Goal: Information Seeking & Learning: Learn about a topic

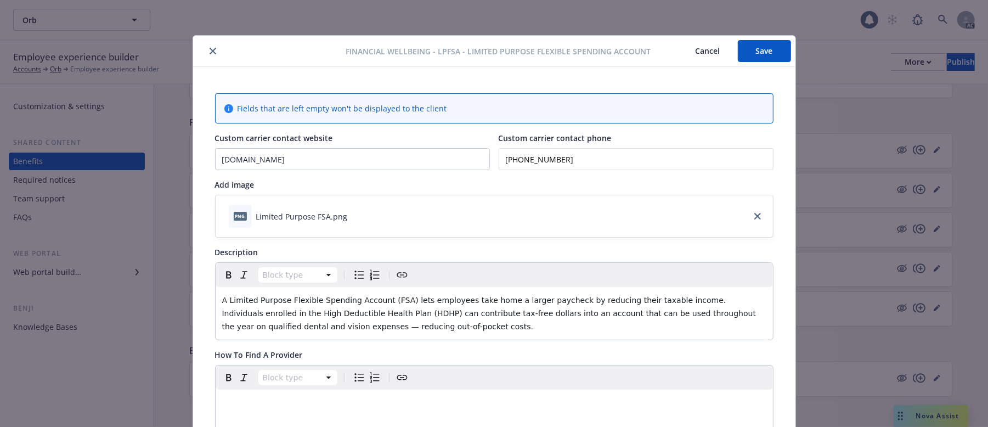
click at [210, 54] on icon "close" at bounding box center [213, 51] width 7 height 7
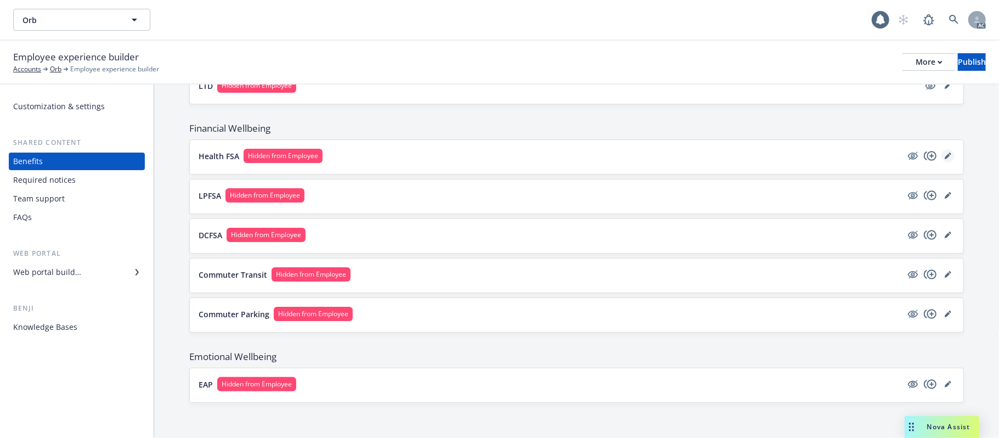
click at [945, 154] on icon "editPencil" at bounding box center [947, 156] width 5 height 5
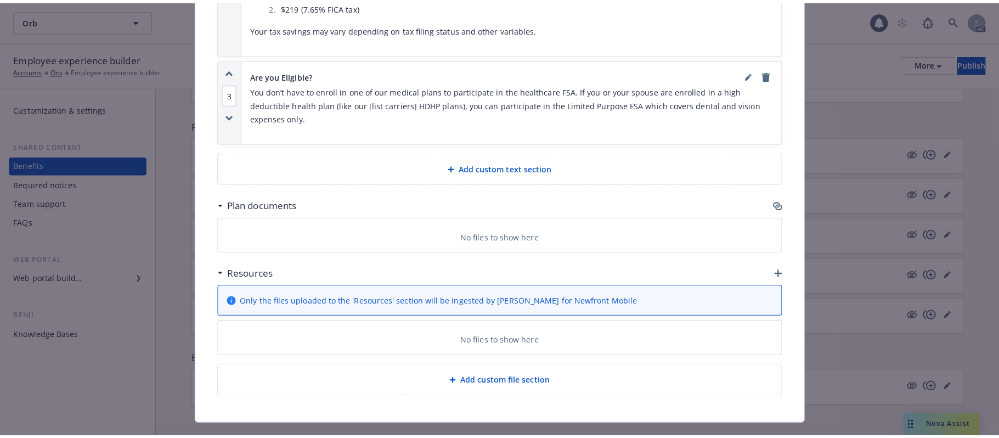
scroll to position [1240, 0]
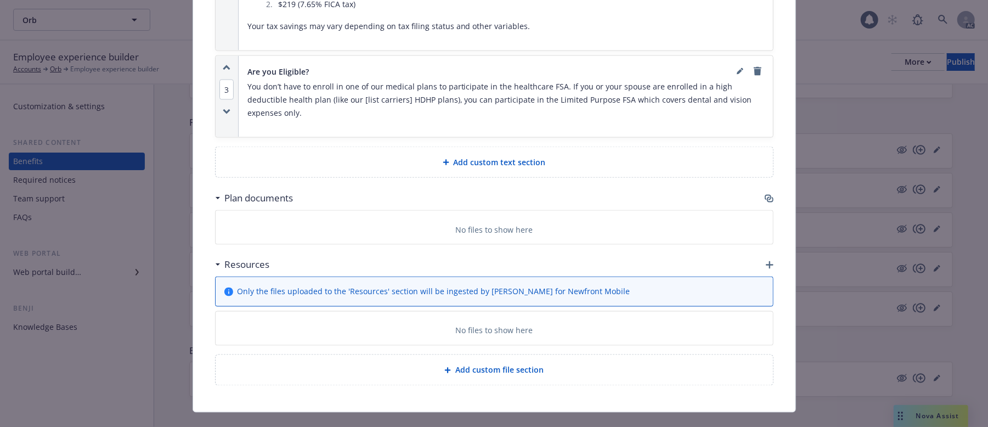
click at [765, 195] on icon "button" at bounding box center [768, 197] width 7 height 5
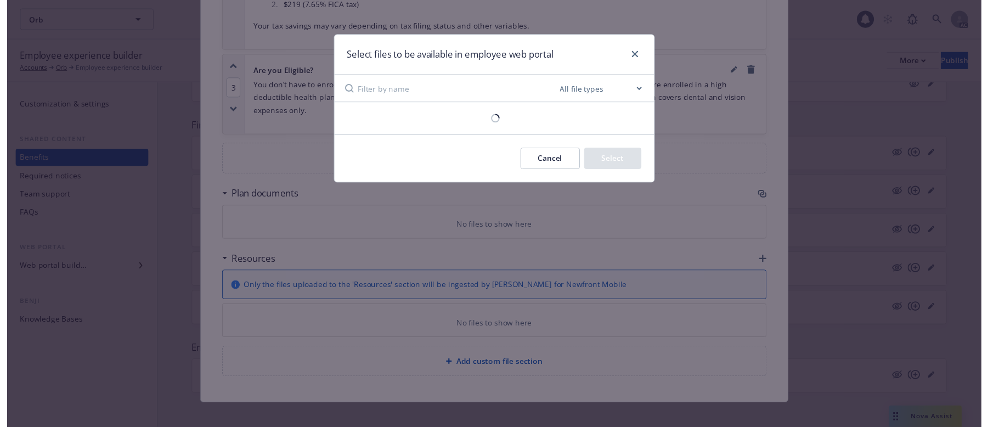
scroll to position [1229, 0]
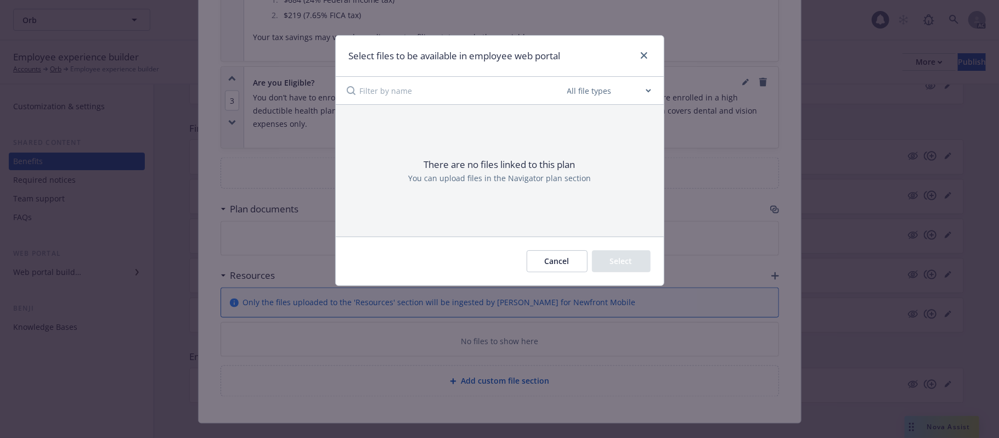
click at [535, 261] on button "Cancel" at bounding box center [557, 261] width 61 height 22
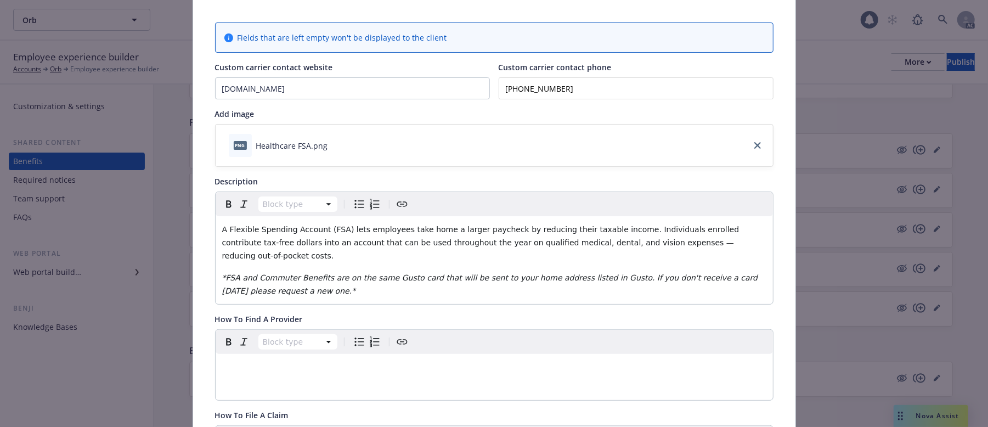
scroll to position [0, 0]
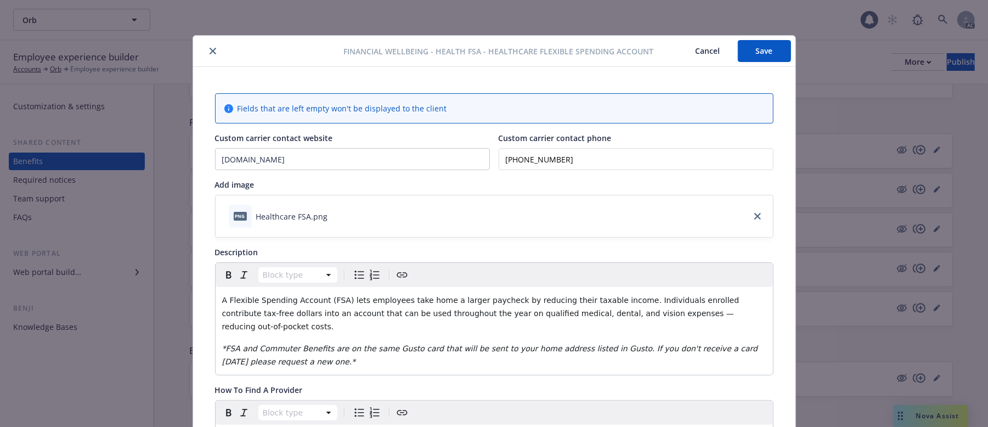
click at [693, 54] on button "Cancel" at bounding box center [708, 51] width 60 height 22
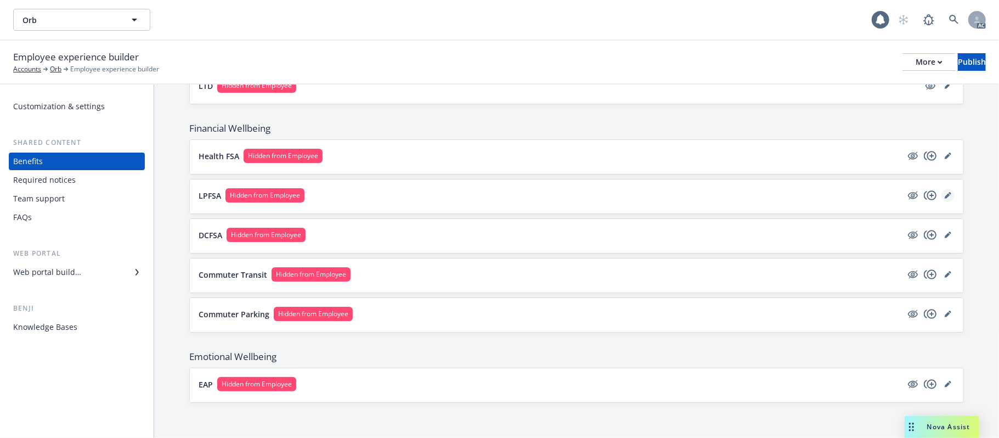
click at [945, 196] on icon "editPencil" at bounding box center [948, 195] width 7 height 7
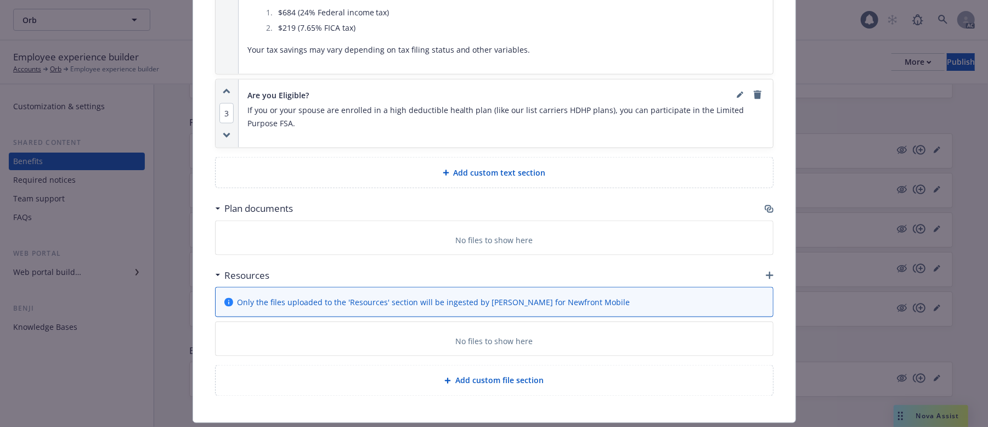
scroll to position [1130, 0]
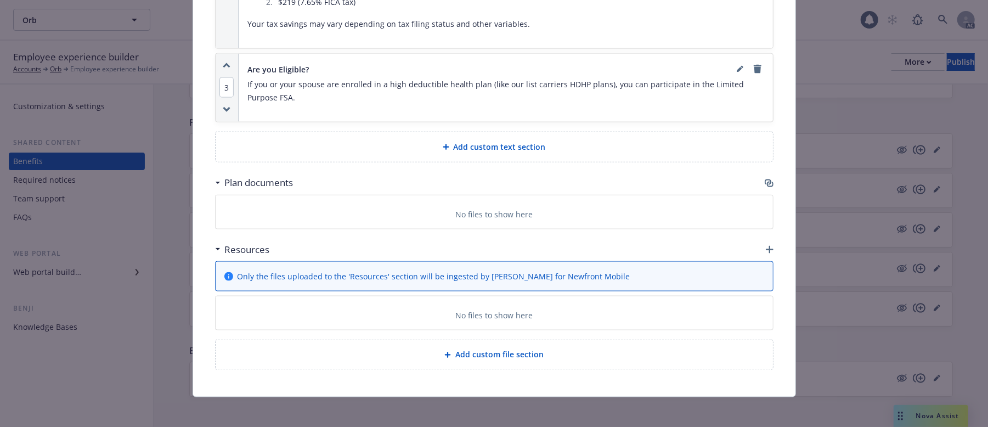
click at [767, 185] on icon "button" at bounding box center [770, 184] width 7 height 5
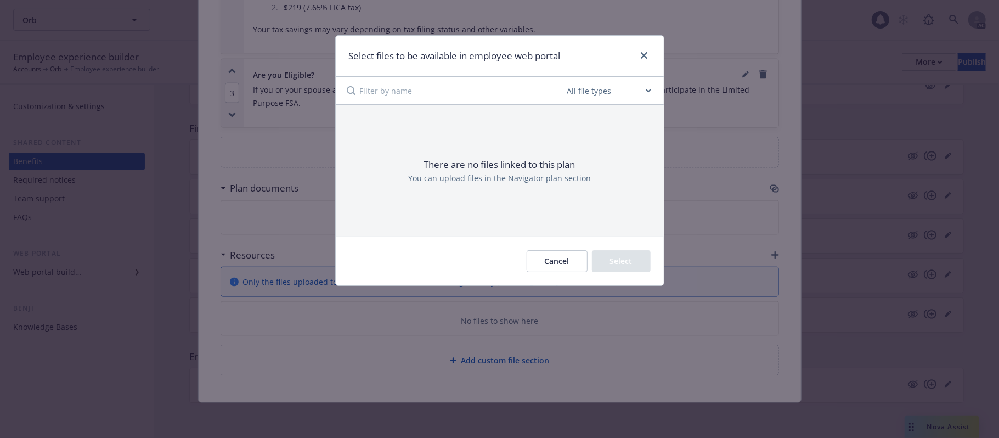
click at [553, 265] on button "Cancel" at bounding box center [557, 261] width 61 height 22
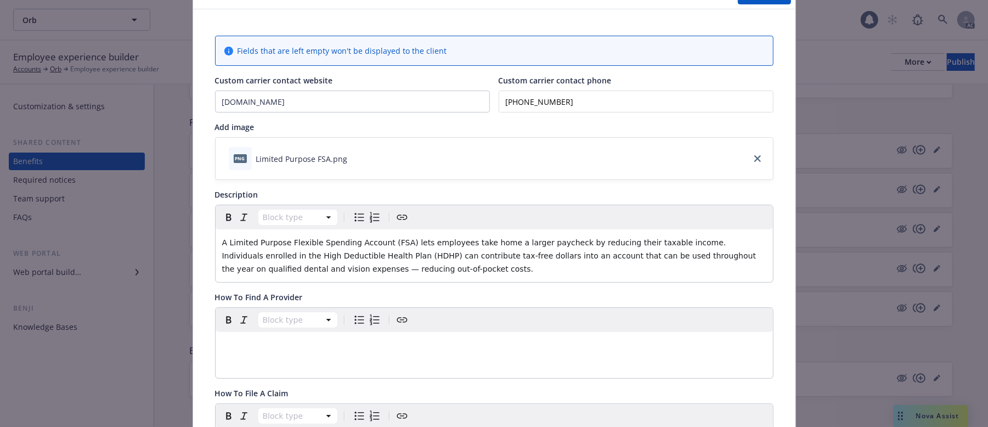
scroll to position [0, 0]
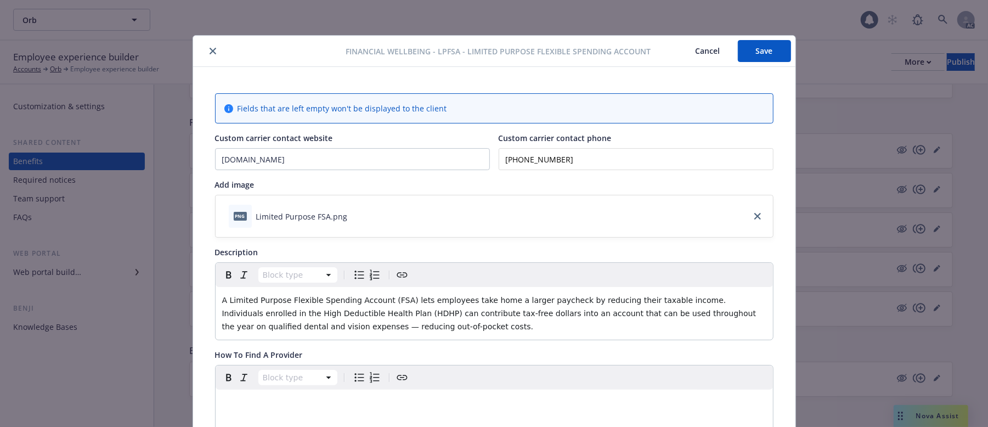
click at [436, 50] on span "Financial Wellbeing - LPFSA - Limited Purpose Flexible Spending Account" at bounding box center [498, 52] width 305 height 12
drag, startPoint x: 434, startPoint y: 49, endPoint x: 455, endPoint y: 48, distance: 20.9
click at [455, 48] on span "Financial Wellbeing - LPFSA - Limited Purpose Flexible Spending Account" at bounding box center [498, 52] width 305 height 12
copy span "LPFSA"
click at [210, 50] on icon "close" at bounding box center [213, 51] width 7 height 7
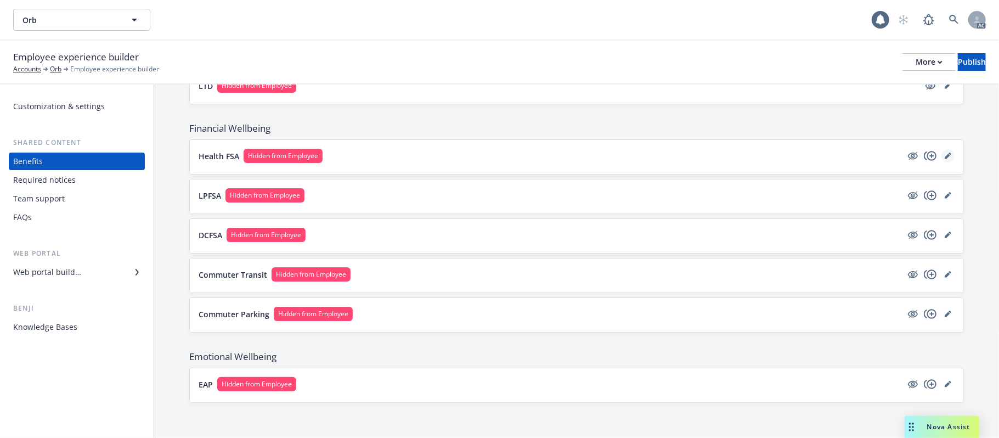
click at [945, 155] on icon "editPencil" at bounding box center [947, 156] width 5 height 5
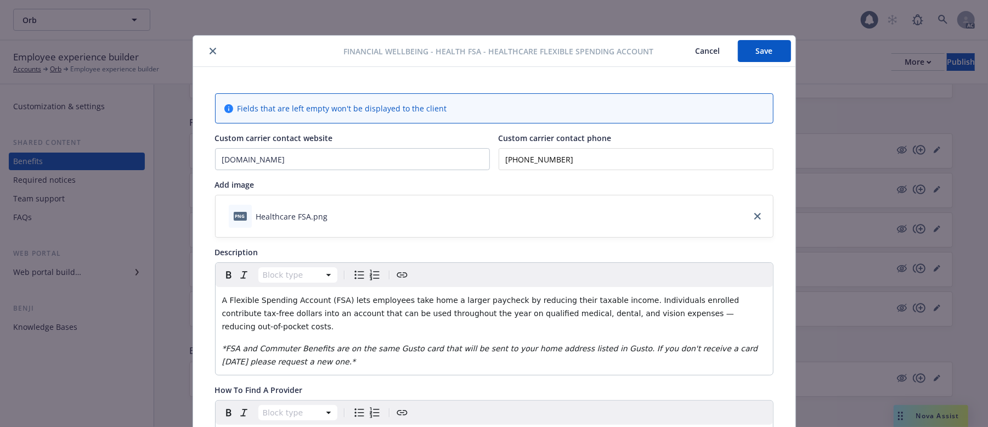
scroll to position [33, 0]
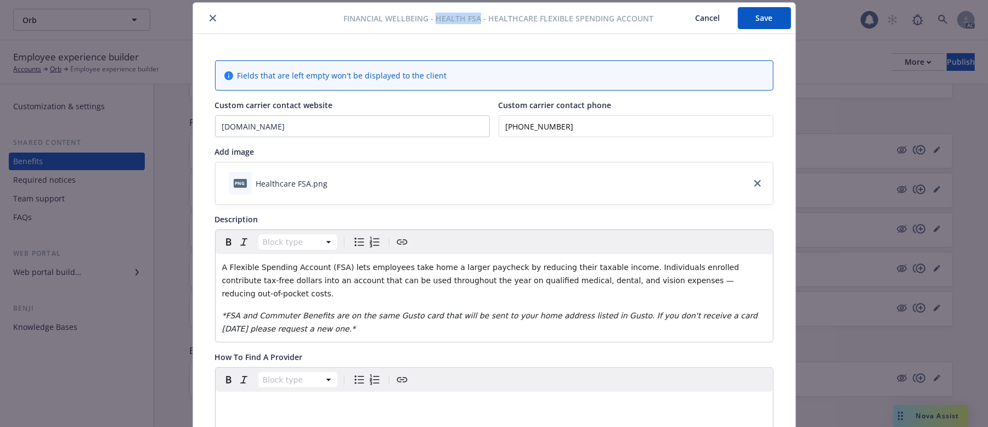
drag, startPoint x: 432, startPoint y: 18, endPoint x: 475, endPoint y: 16, distance: 42.8
click at [475, 16] on span "Financial Wellbeing - Health FSA - Healthcare Flexible Spending Account" at bounding box center [498, 19] width 310 height 12
copy span "Health FSA"
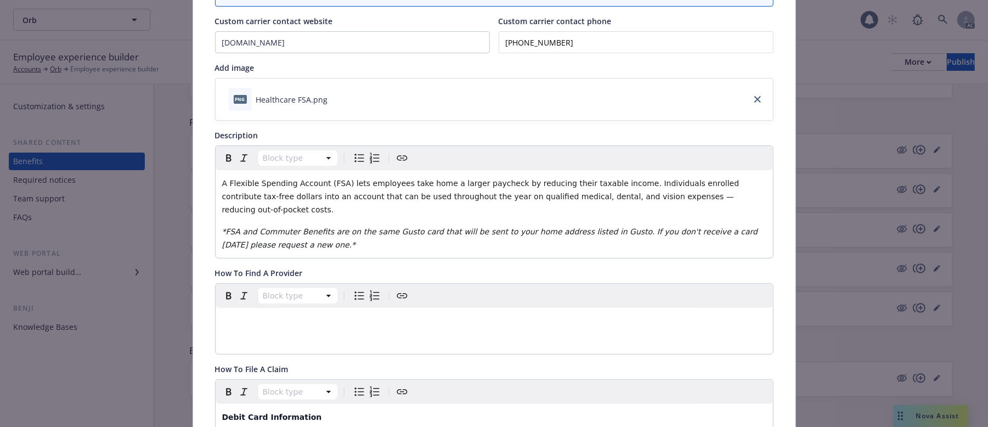
scroll to position [0, 0]
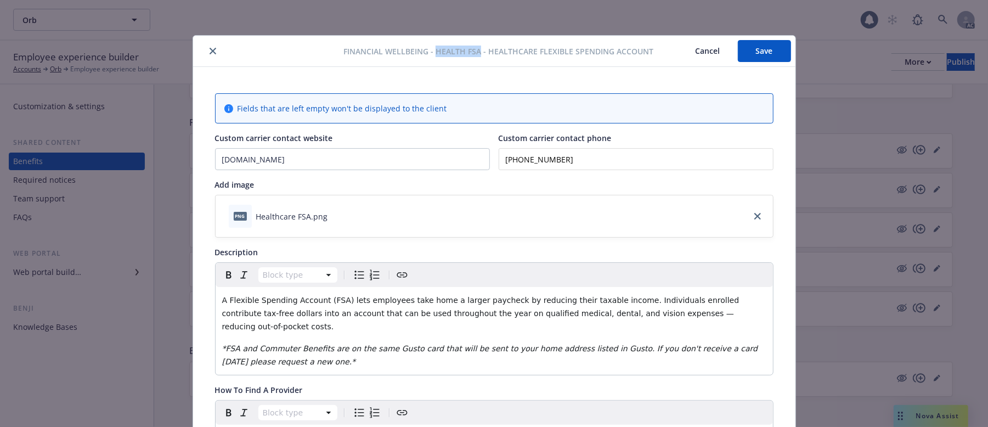
click at [210, 48] on icon "close" at bounding box center [213, 51] width 7 height 7
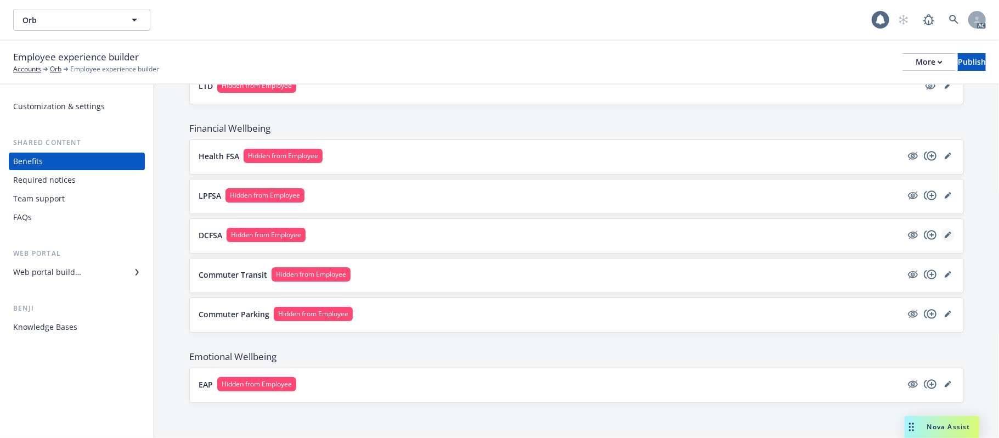
click at [945, 235] on icon "editPencil" at bounding box center [947, 235] width 5 height 5
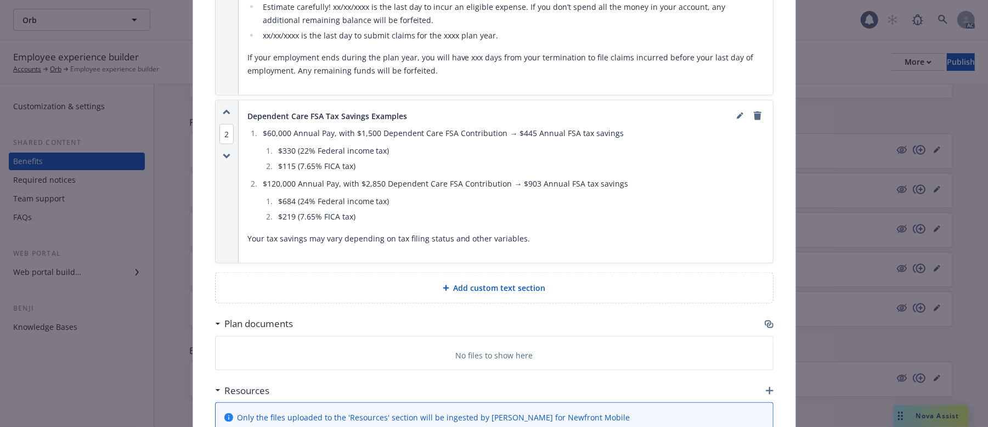
scroll to position [911, 0]
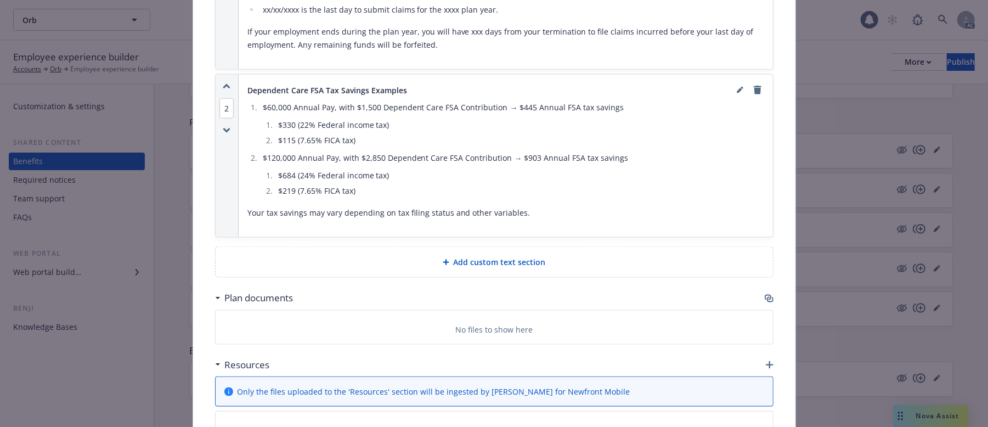
click at [765, 295] on icon "button" at bounding box center [768, 297] width 7 height 5
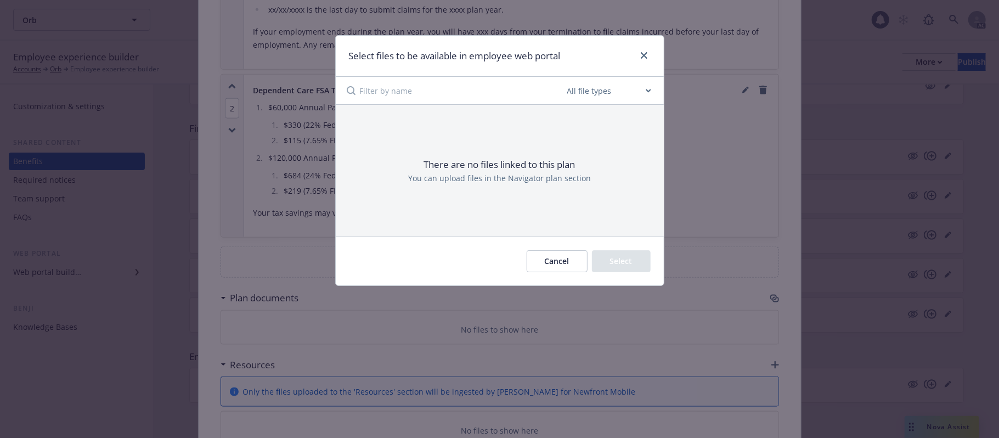
click at [555, 267] on button "Cancel" at bounding box center [557, 261] width 61 height 22
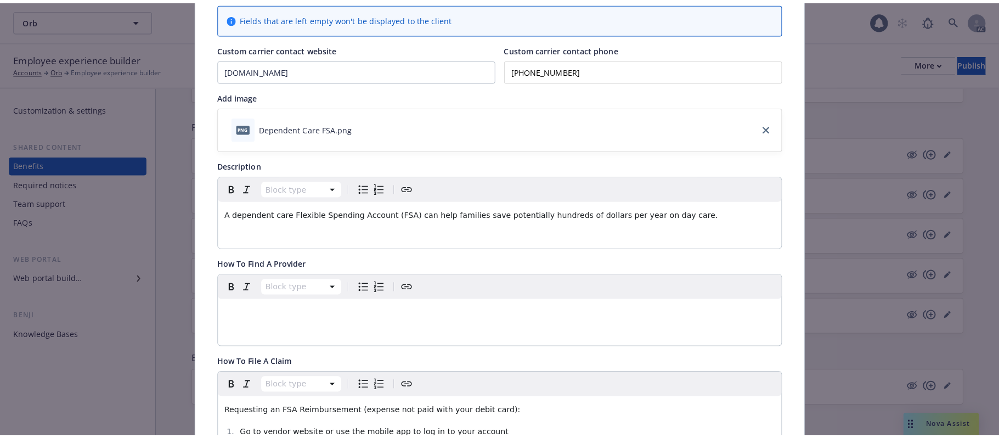
scroll to position [0, 0]
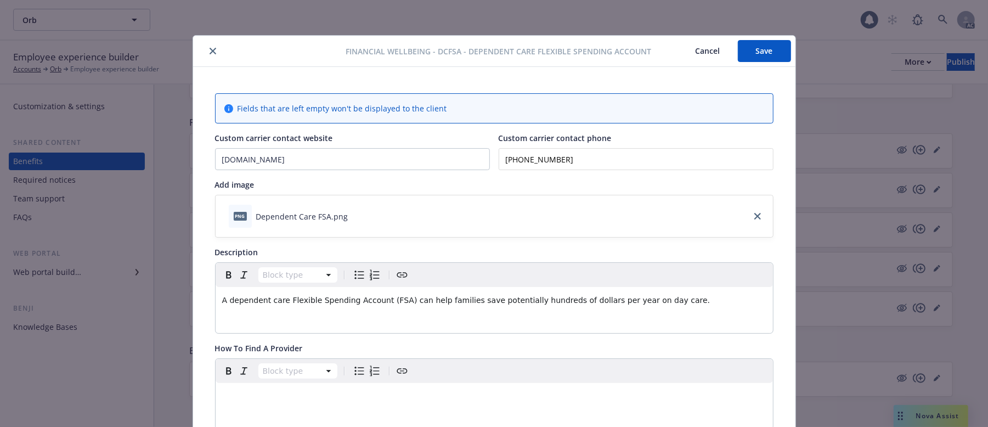
click at [450, 50] on span "Financial Wellbeing - DCFSA - Dependent Care Flexible Spending Account" at bounding box center [499, 52] width 306 height 12
copy span "DCFSA"
click at [697, 51] on button "Cancel" at bounding box center [708, 51] width 60 height 22
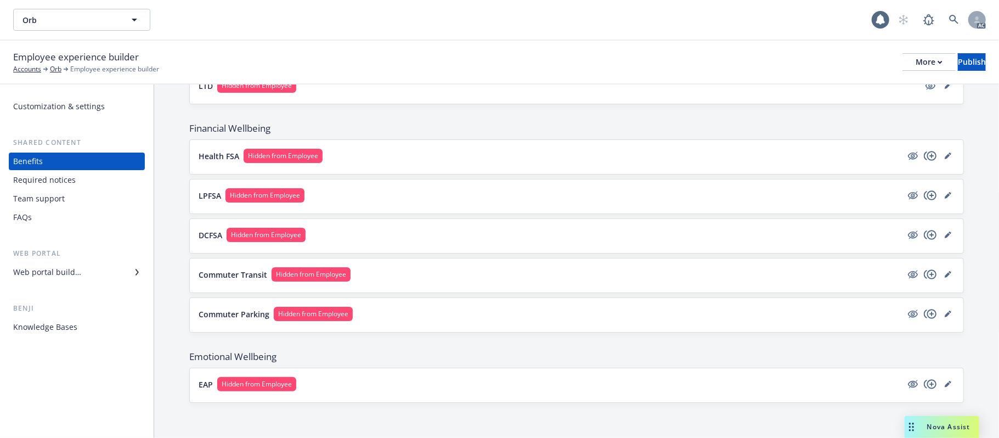
click at [529, 270] on button "Commuter Transit Hidden from Employee" at bounding box center [550, 274] width 703 height 14
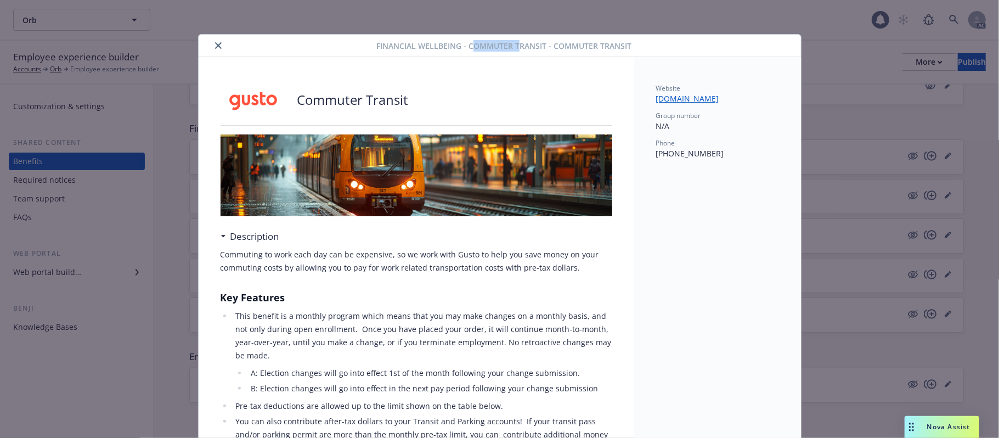
drag, startPoint x: 466, startPoint y: 15, endPoint x: 513, endPoint y: 12, distance: 47.3
click at [513, 12] on div "Financial Wellbeing - Commuter Transit - Commuter Transit Commuter Transit Desc…" at bounding box center [499, 219] width 999 height 438
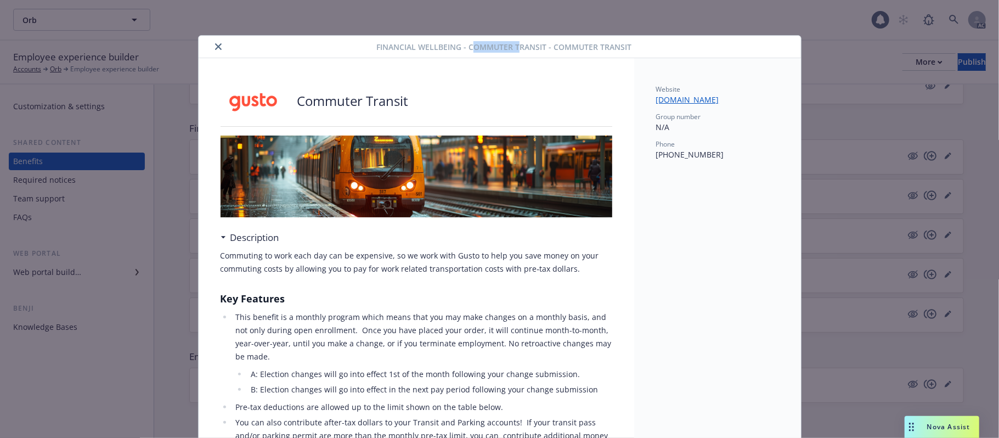
click at [470, 45] on span "Financial Wellbeing - Commuter Transit - Commuter Transit" at bounding box center [503, 47] width 255 height 12
click at [505, 45] on span "Financial Wellbeing - Commuter Transit - Commuter Transit" at bounding box center [503, 47] width 255 height 12
drag, startPoint x: 462, startPoint y: 46, endPoint x: 529, endPoint y: 45, distance: 66.9
click at [529, 45] on span "Financial Wellbeing - Commuter Transit - Commuter Transit" at bounding box center [503, 47] width 255 height 12
click at [523, 45] on span "Financial Wellbeing - Commuter Transit - Commuter Transit" at bounding box center [503, 47] width 255 height 12
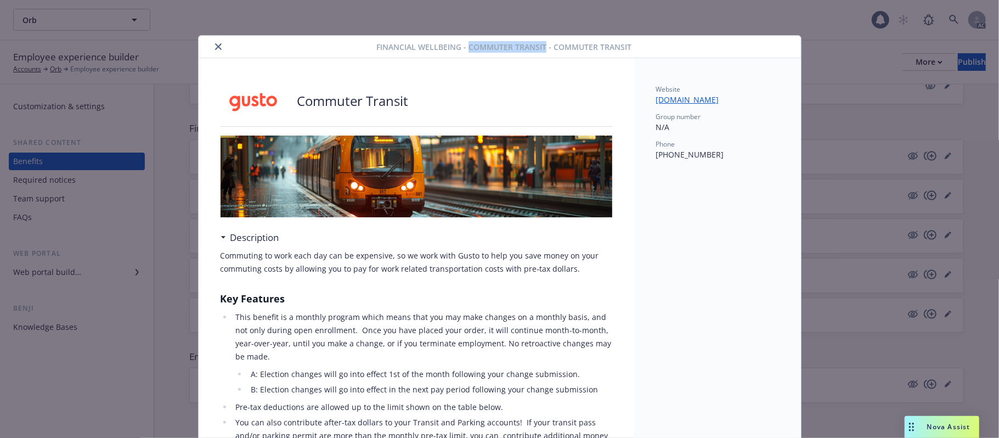
drag, startPoint x: 464, startPoint y: 44, endPoint x: 539, endPoint y: 43, distance: 75.2
click at [539, 43] on span "Financial Wellbeing - Commuter Transit - Commuter Transit" at bounding box center [503, 47] width 255 height 12
copy span "Commuter Transit"
click at [212, 46] on button "close" at bounding box center [218, 46] width 13 height 13
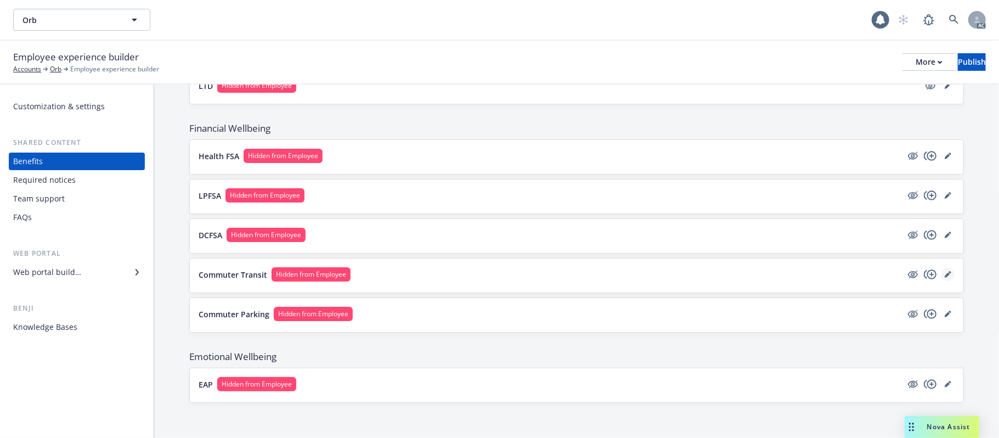
click at [945, 271] on icon "editPencil" at bounding box center [948, 274] width 7 height 7
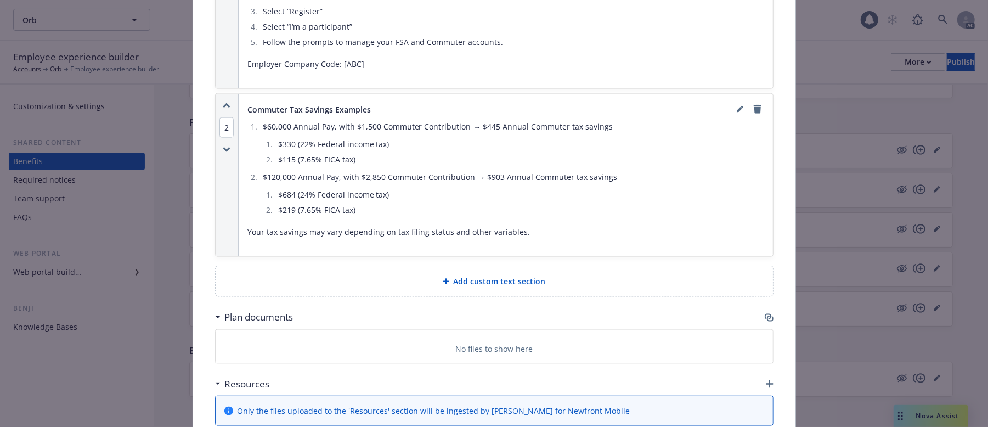
scroll to position [1056, 0]
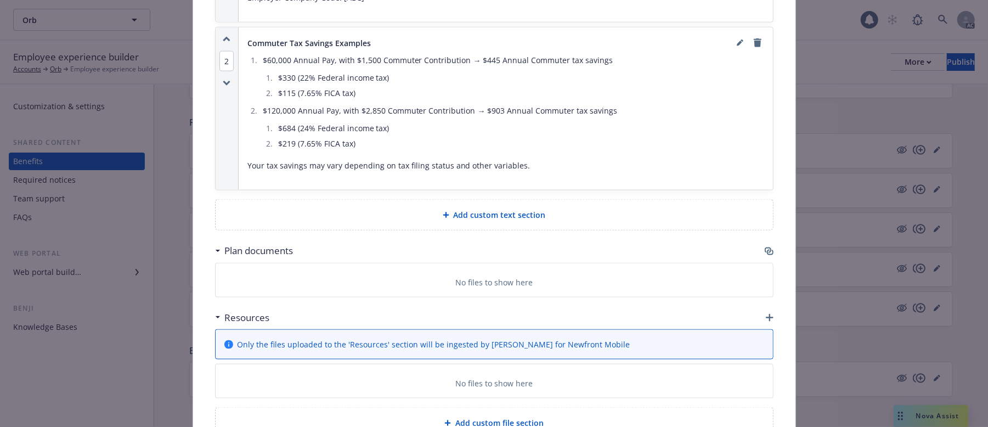
click at [767, 255] on icon "button" at bounding box center [770, 252] width 7 height 5
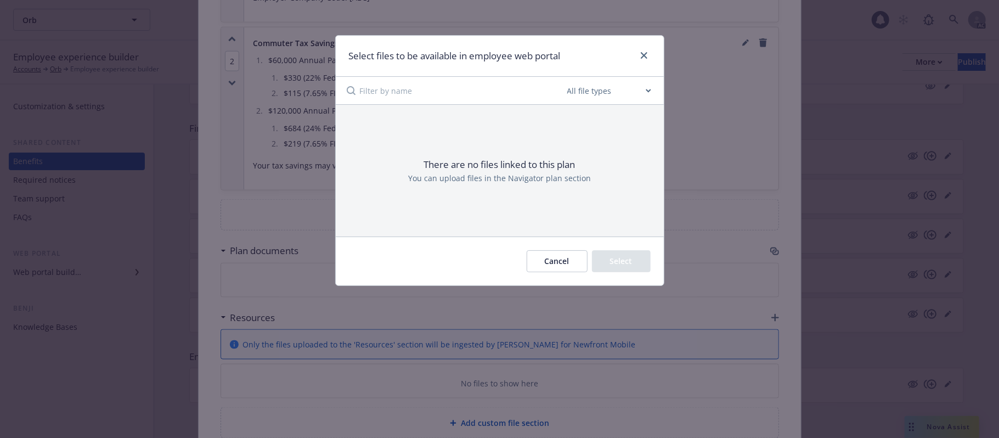
click at [558, 260] on button "Cancel" at bounding box center [557, 261] width 61 height 22
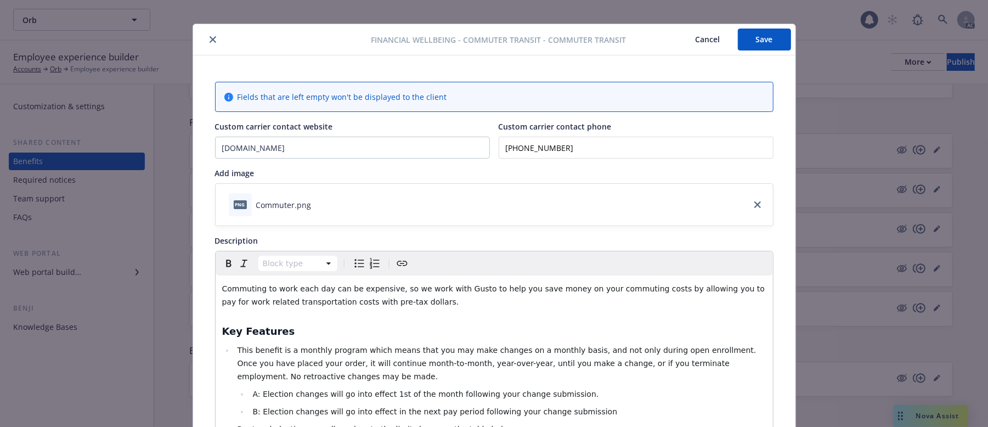
scroll to position [0, 0]
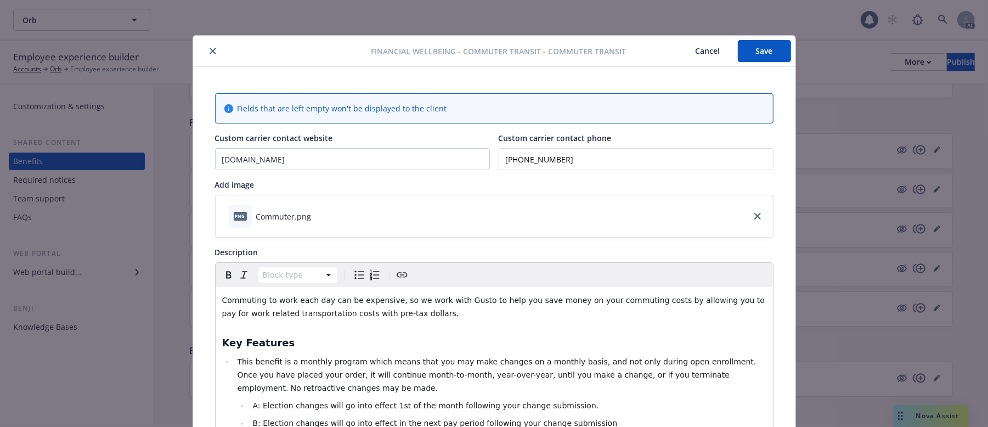
click at [709, 48] on button "Cancel" at bounding box center [708, 51] width 60 height 22
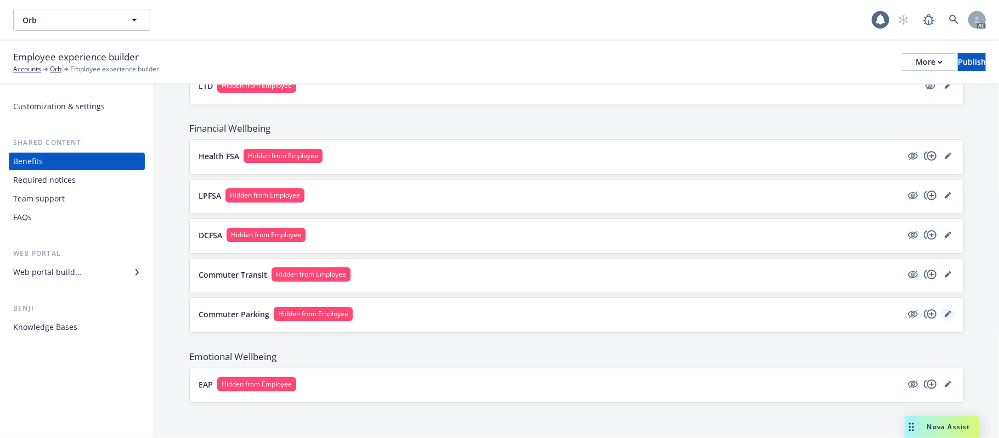
click at [945, 312] on icon "editPencil" at bounding box center [948, 313] width 7 height 7
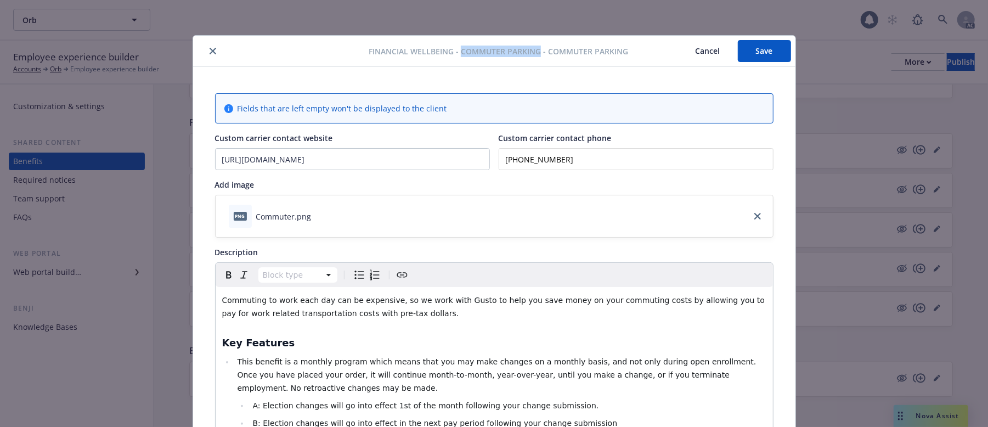
drag, startPoint x: 455, startPoint y: 49, endPoint x: 535, endPoint y: 51, distance: 80.1
click at [535, 51] on span "Financial Wellbeing - Commuter Parking - Commuter Parking" at bounding box center [498, 52] width 259 height 12
copy span "Commuter Parking"
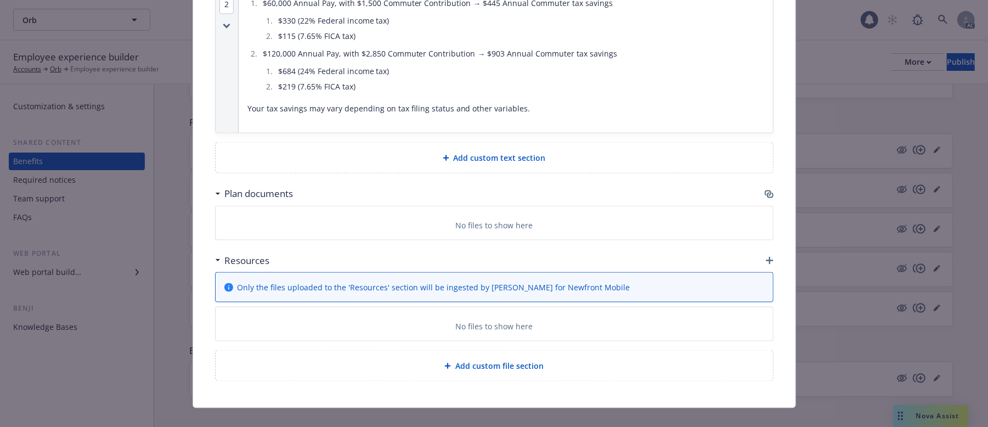
scroll to position [1135, 0]
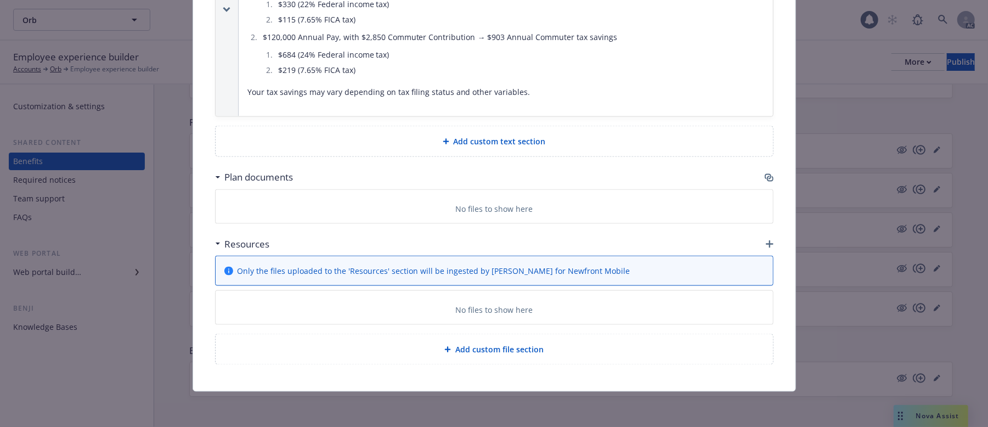
click at [765, 174] on icon "button" at bounding box center [769, 177] width 9 height 9
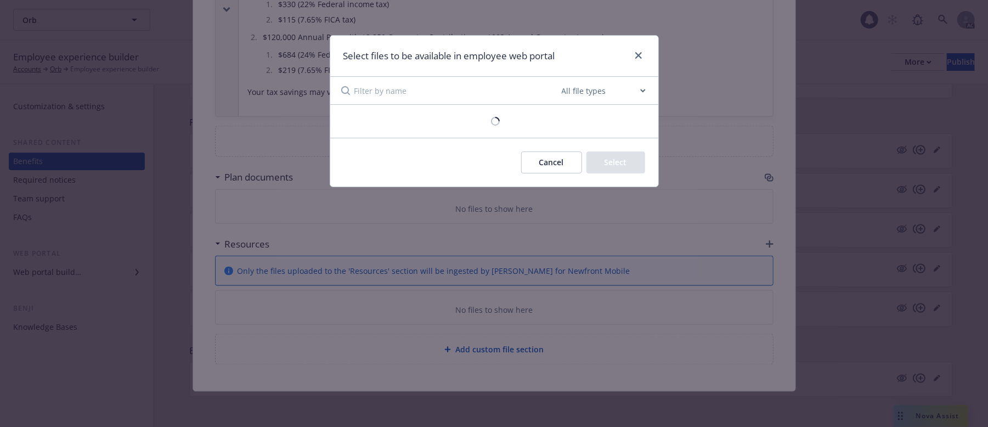
scroll to position [1124, 0]
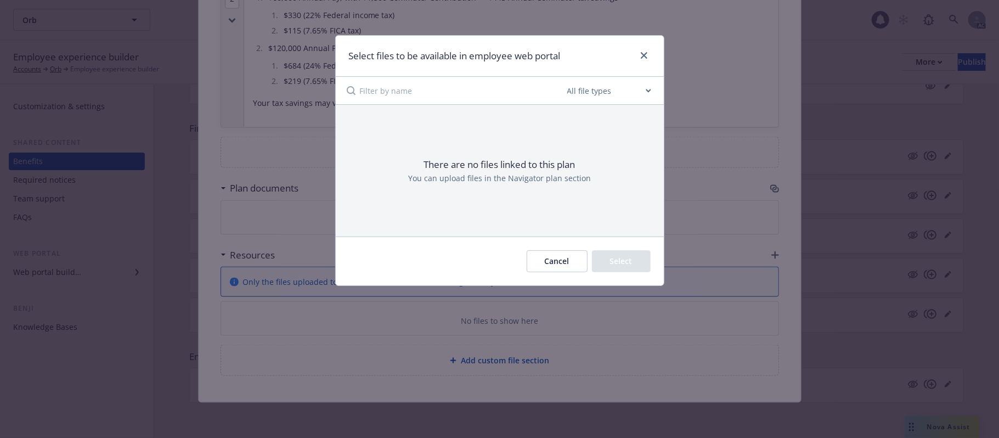
click at [556, 261] on button "Cancel" at bounding box center [557, 261] width 61 height 22
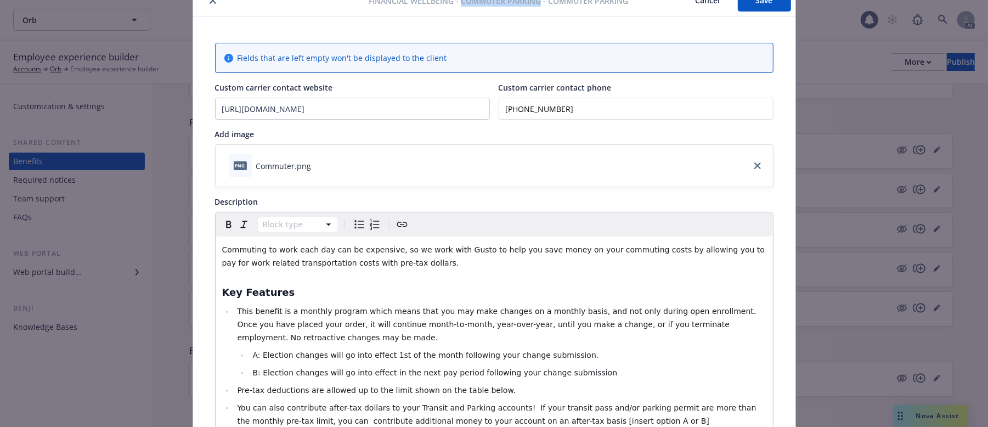
scroll to position [0, 0]
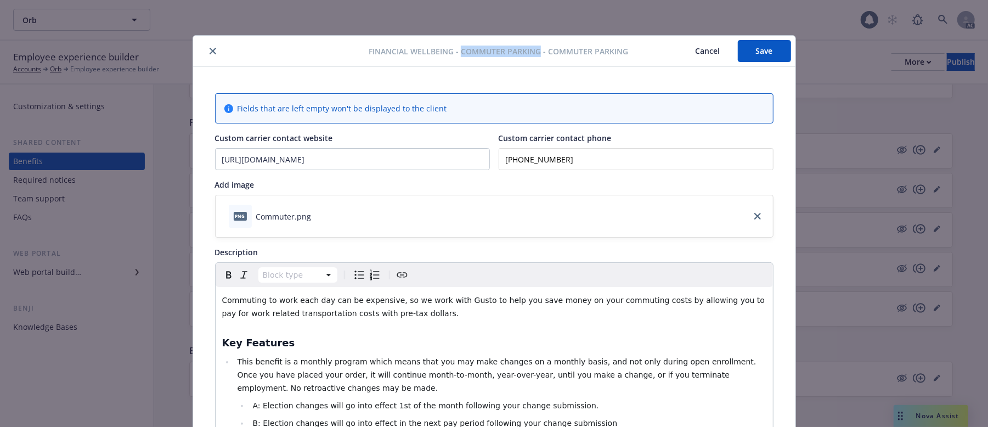
click at [702, 52] on button "Cancel" at bounding box center [708, 51] width 60 height 22
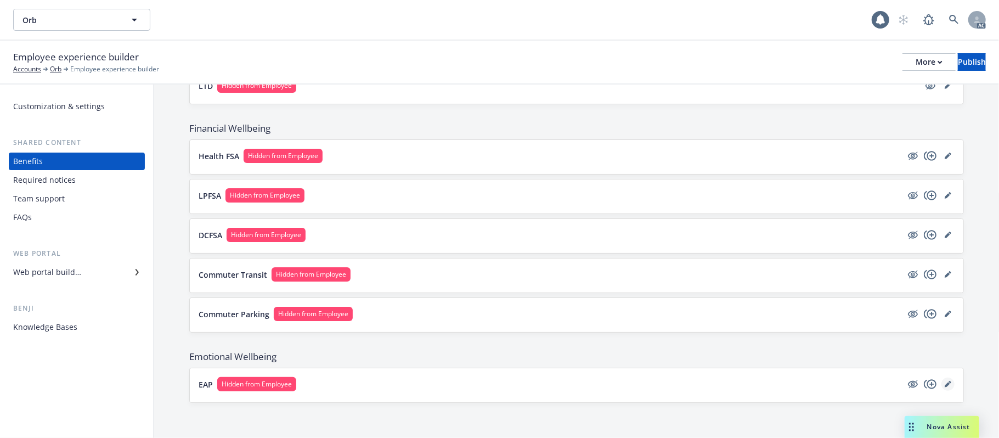
click at [948, 383] on icon "editPencil" at bounding box center [949, 382] width 3 height 3
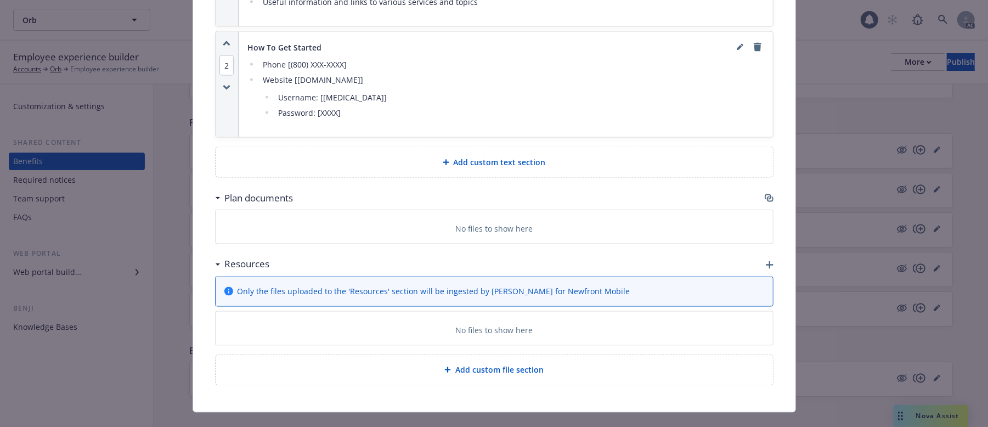
scroll to position [1276, 0]
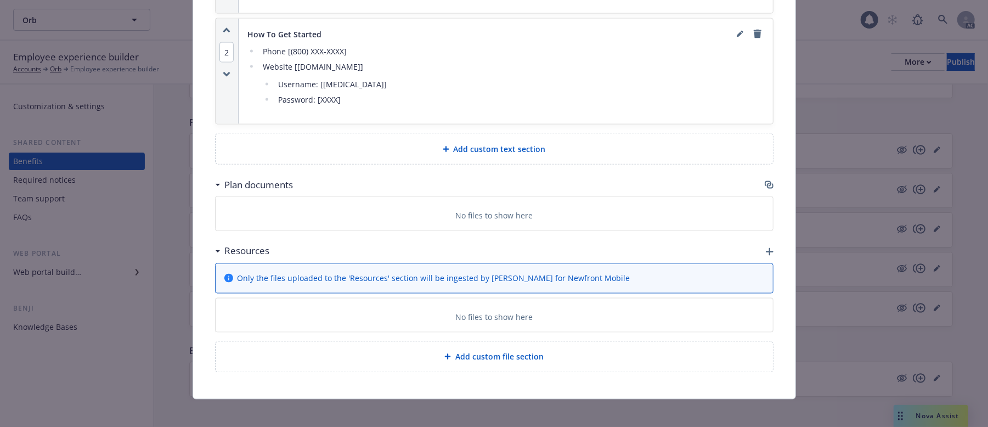
click at [765, 187] on icon "button" at bounding box center [768, 183] width 7 height 5
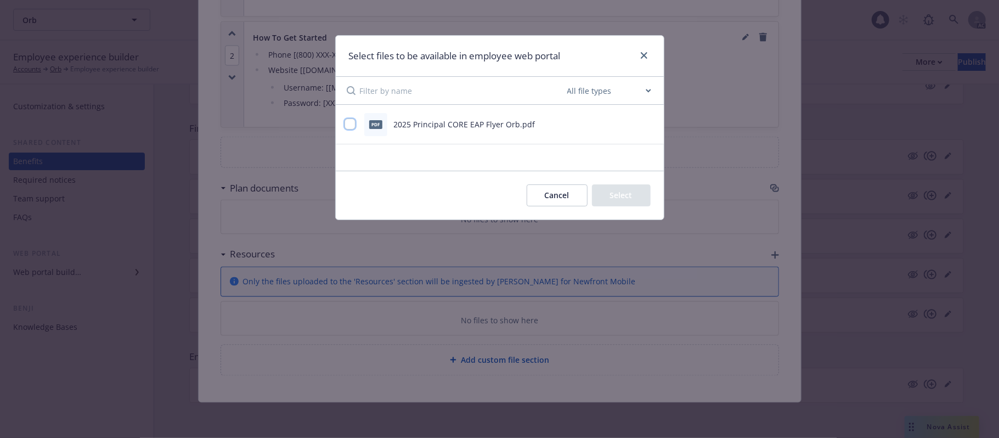
click at [352, 123] on input "checkbox" at bounding box center [349, 123] width 11 height 11
checkbox input "true"
click at [602, 190] on button "Select 1 file" at bounding box center [611, 195] width 79 height 22
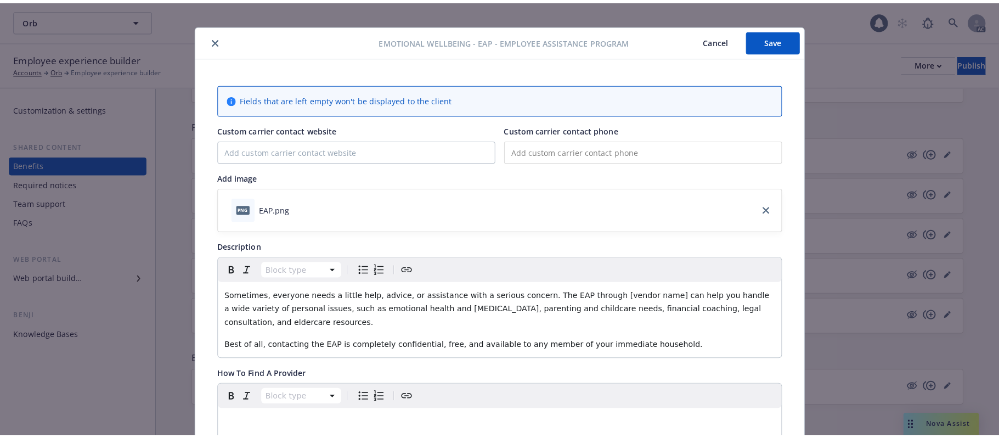
scroll to position [0, 0]
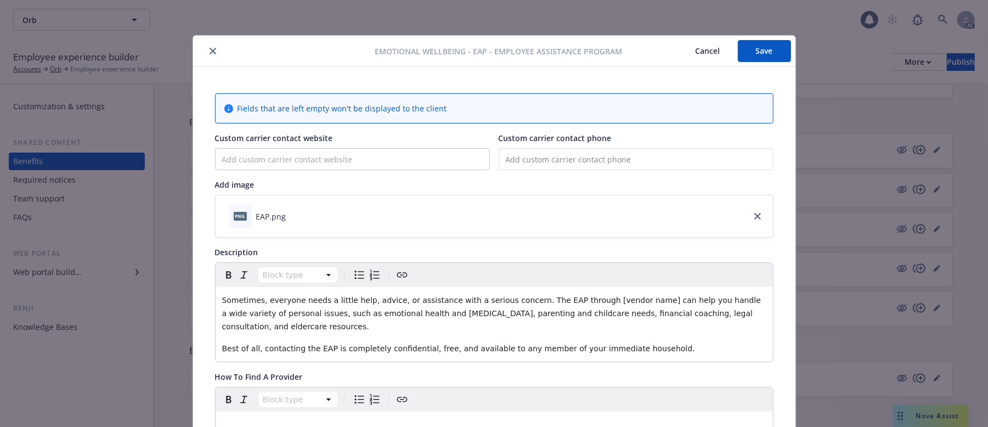
click at [753, 46] on button "Save" at bounding box center [764, 51] width 53 height 22
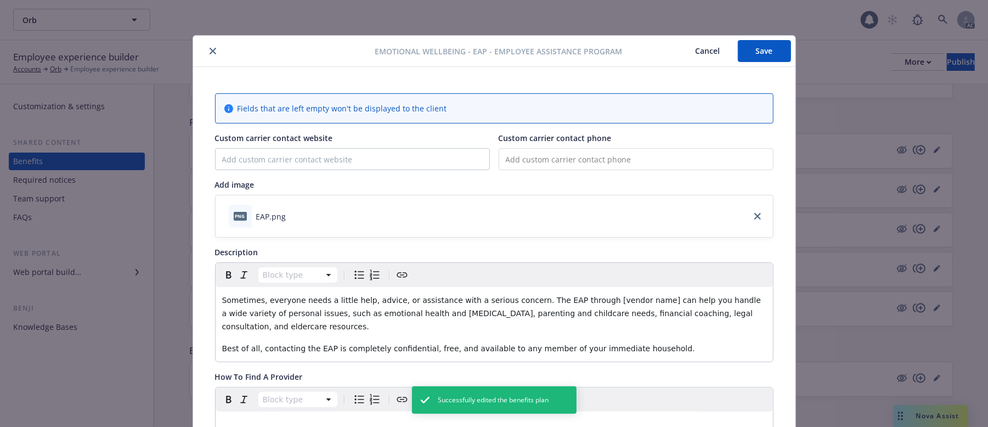
click at [703, 49] on button "Cancel" at bounding box center [708, 51] width 60 height 22
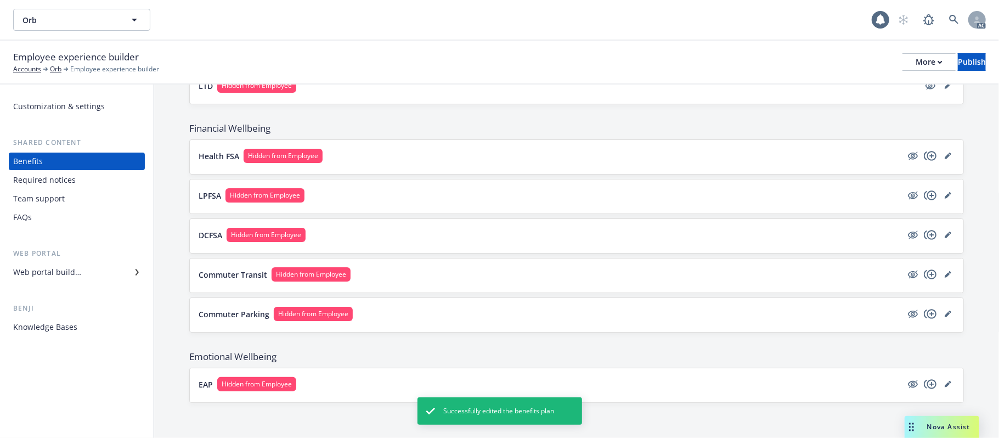
click at [355, 377] on button "EAP Hidden from Employee" at bounding box center [550, 384] width 703 height 14
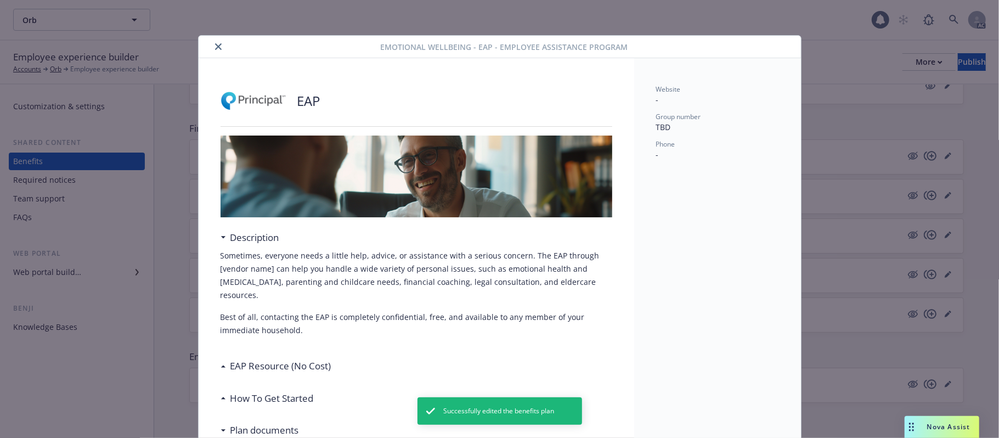
scroll to position [33, 0]
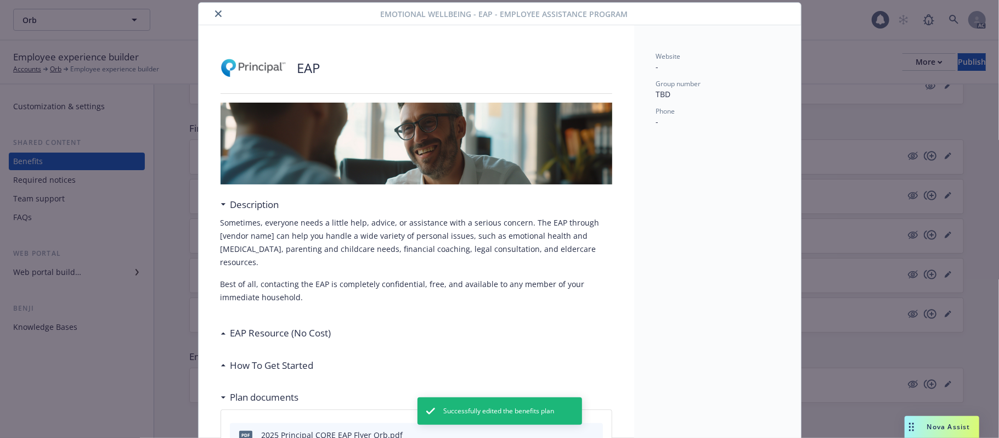
click at [328, 321] on div "Description Sometimes, everyone needs a little help, advice, or assistance with…" at bounding box center [417, 313] width 392 height 420
click at [325, 328] on h3 "EAP Resource (No Cost)" at bounding box center [280, 333] width 101 height 14
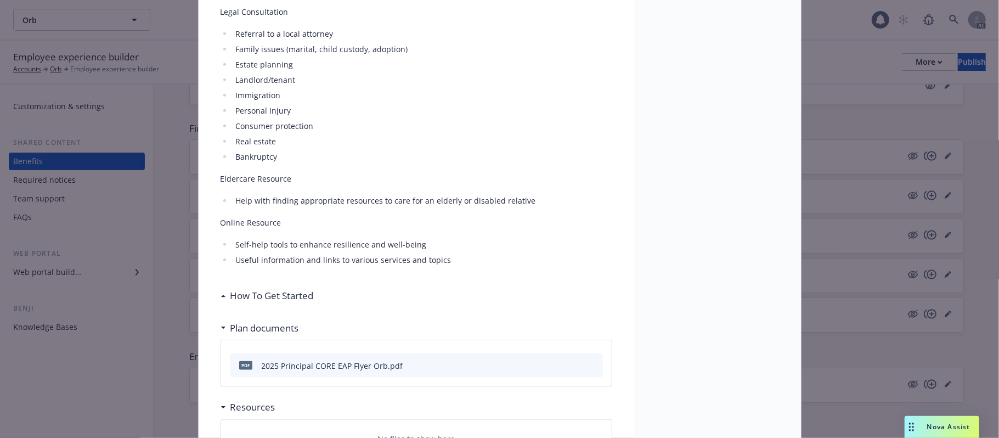
scroll to position [764, 0]
click at [298, 294] on h3 "How To Get Started" at bounding box center [271, 294] width 83 height 14
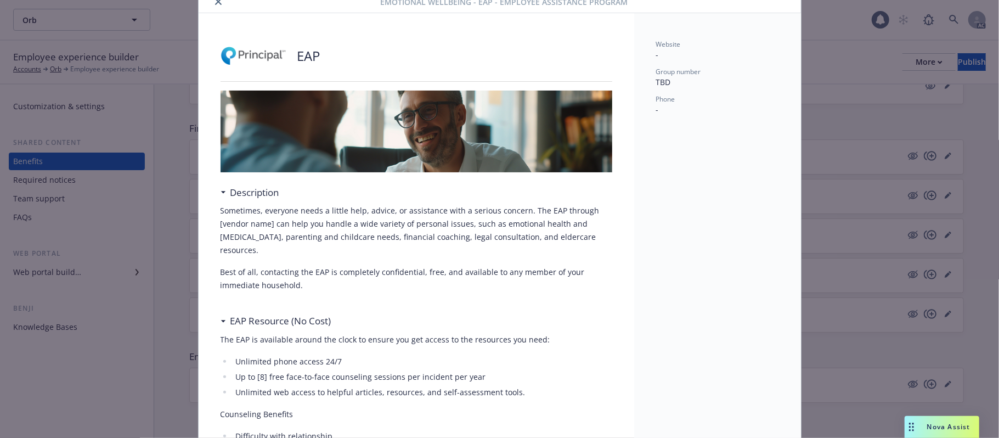
scroll to position [0, 0]
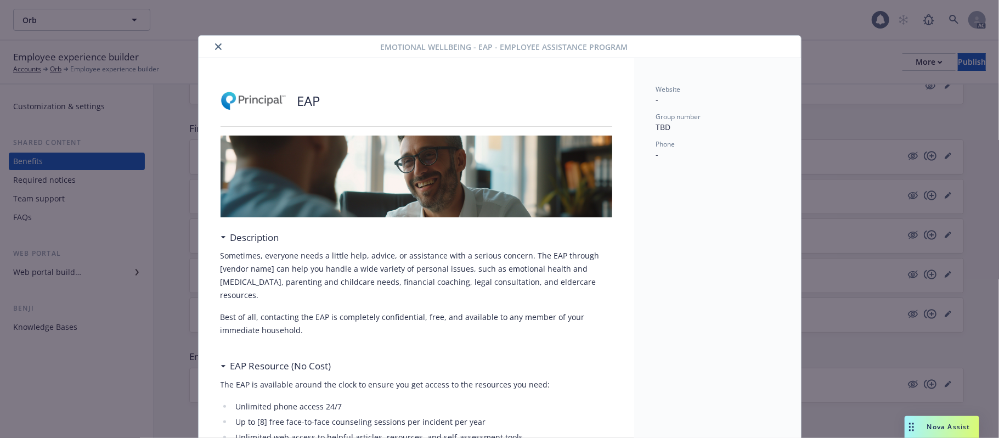
click at [215, 44] on icon "close" at bounding box center [218, 46] width 7 height 7
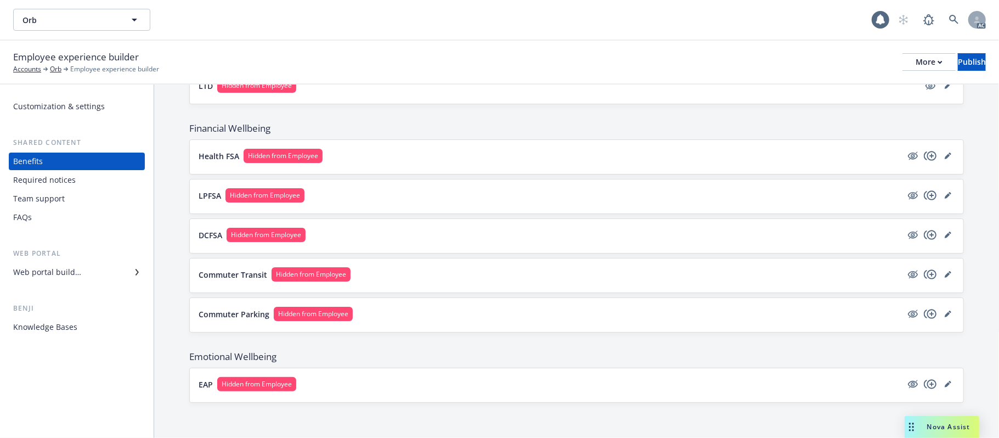
scroll to position [710, 0]
click at [542, 381] on button "EAP Hidden from Employee" at bounding box center [550, 384] width 703 height 14
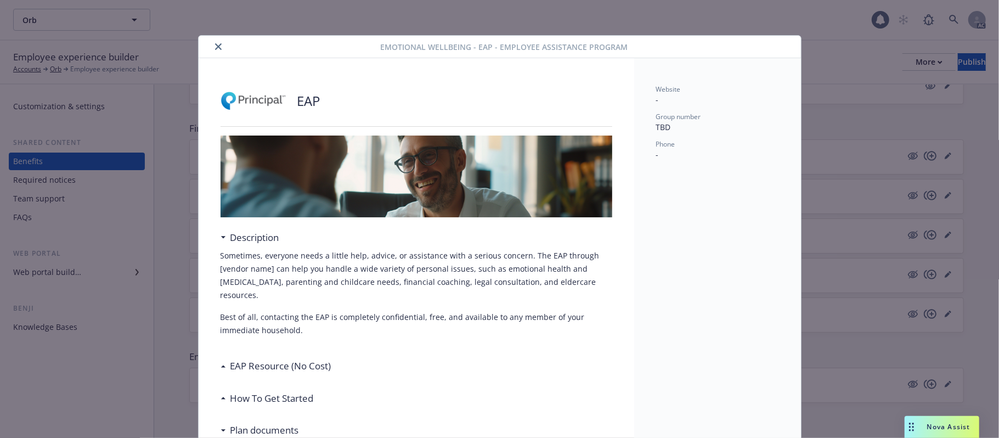
click at [215, 48] on icon "close" at bounding box center [218, 46] width 7 height 7
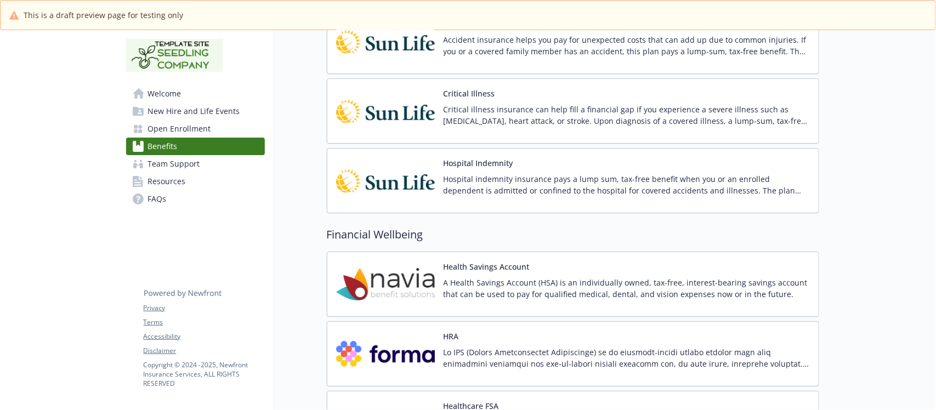
scroll to position [1823, 0]
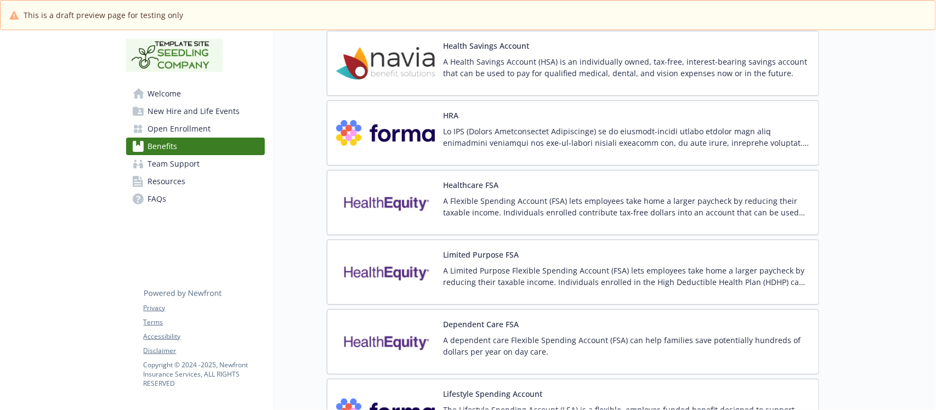
click at [632, 184] on div "Healthcare FSA A Flexible Spending Account (FSA) lets employees take home a lar…" at bounding box center [573, 202] width 493 height 65
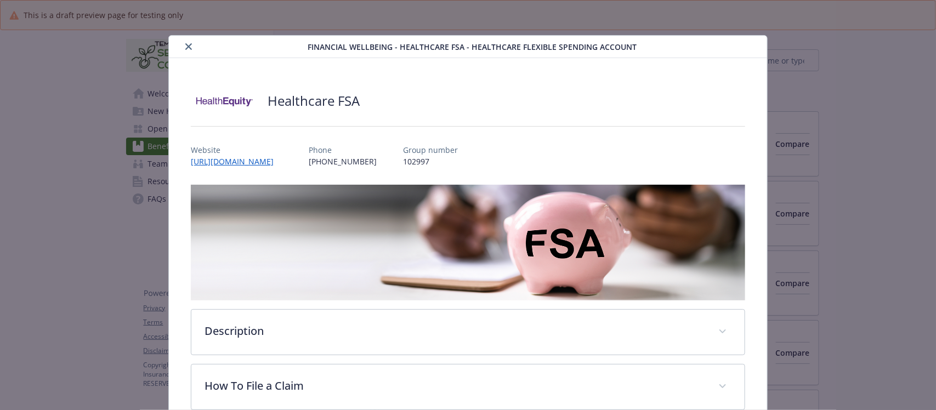
scroll to position [1891, 0]
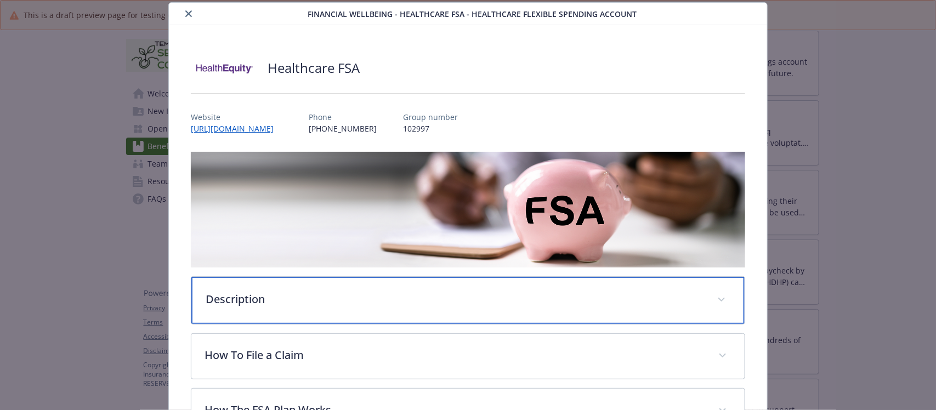
click at [383, 303] on p "Description" at bounding box center [455, 299] width 498 height 16
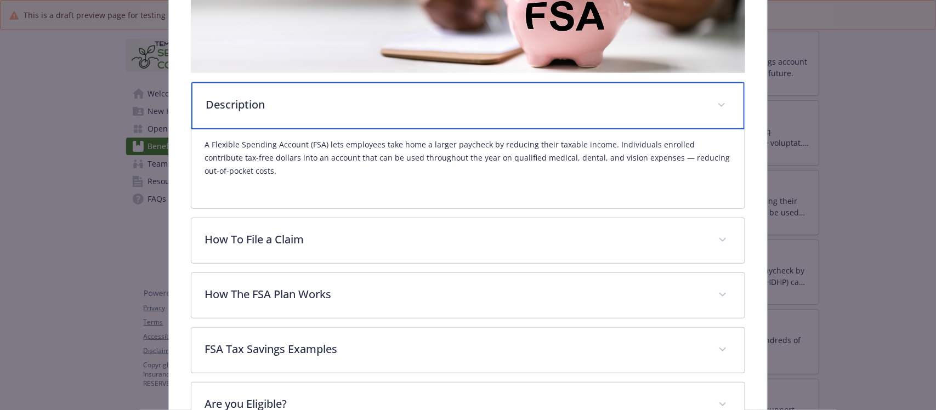
scroll to position [306, 0]
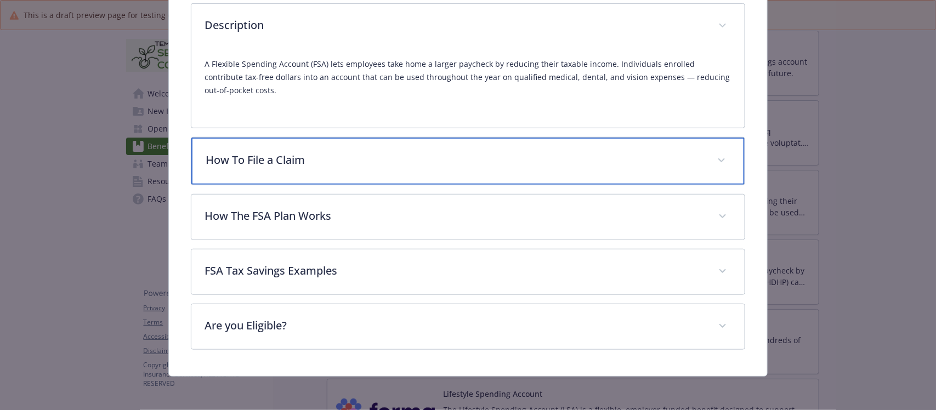
click at [341, 163] on p "How To File a Claim" at bounding box center [455, 160] width 498 height 16
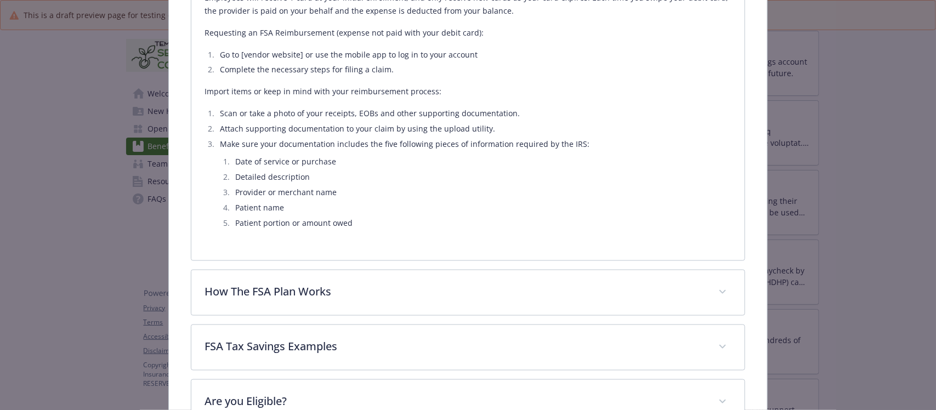
scroll to position [607, 0]
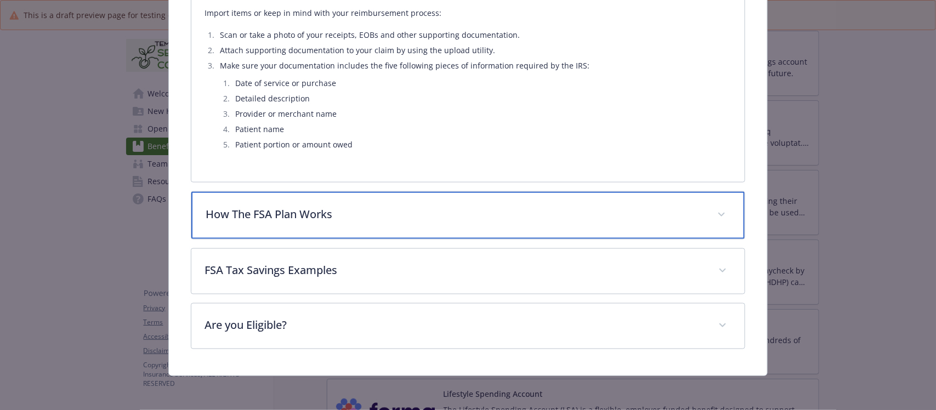
click at [376, 209] on p "How The FSA Plan Works" at bounding box center [455, 214] width 498 height 16
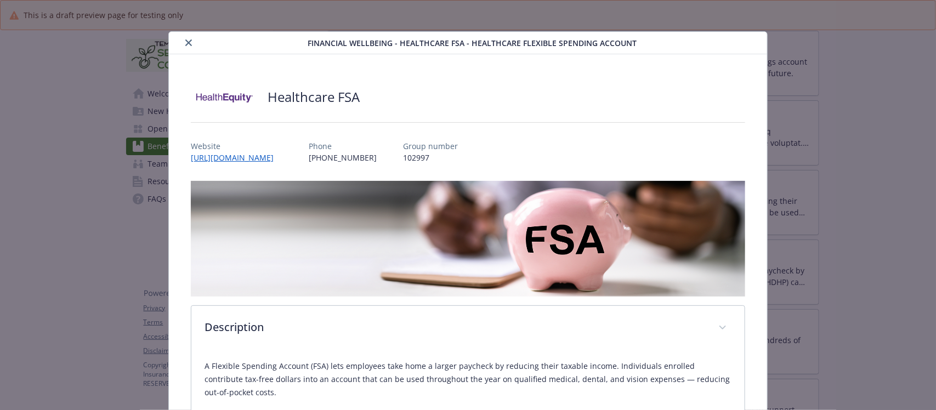
scroll to position [0, 0]
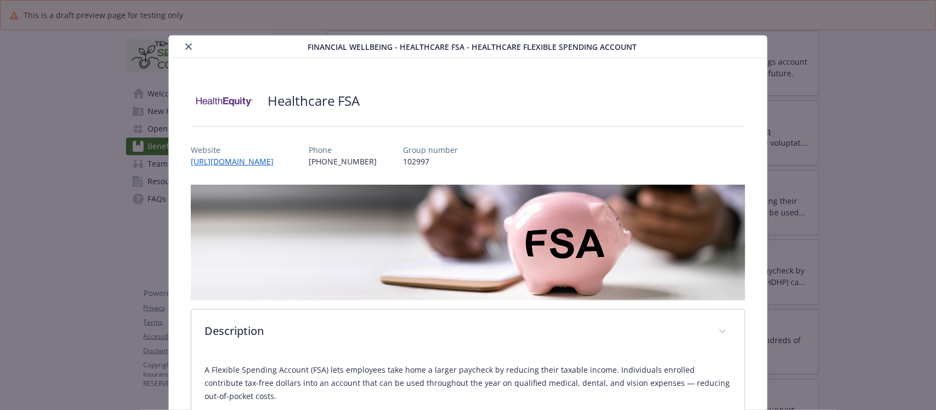
click at [187, 48] on icon "close" at bounding box center [188, 46] width 7 height 7
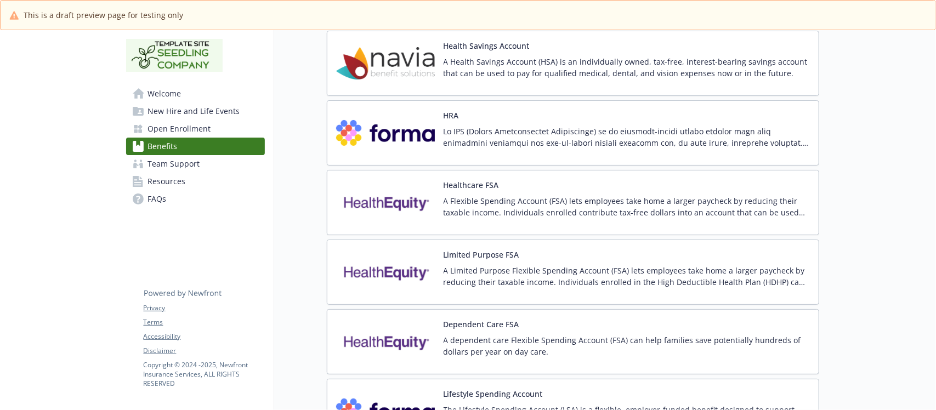
click at [758, 259] on div "Limited Purpose FSA A Limited Purpose Flexible Spending Account (FSA) lets empl…" at bounding box center [627, 272] width 366 height 47
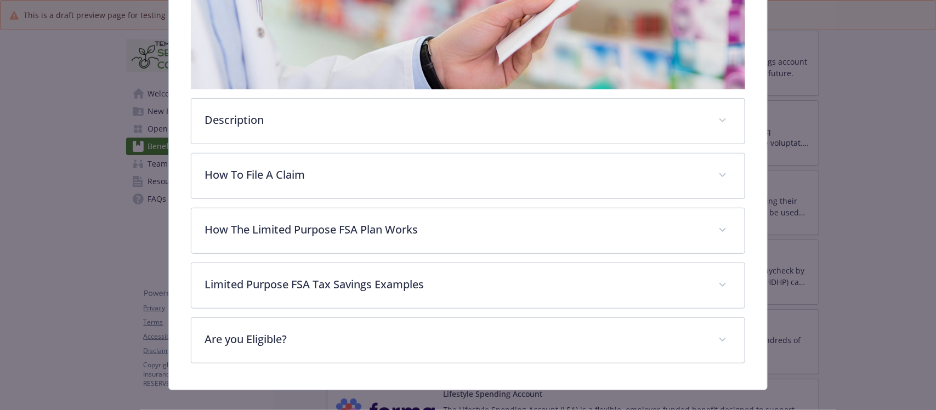
scroll to position [236, 0]
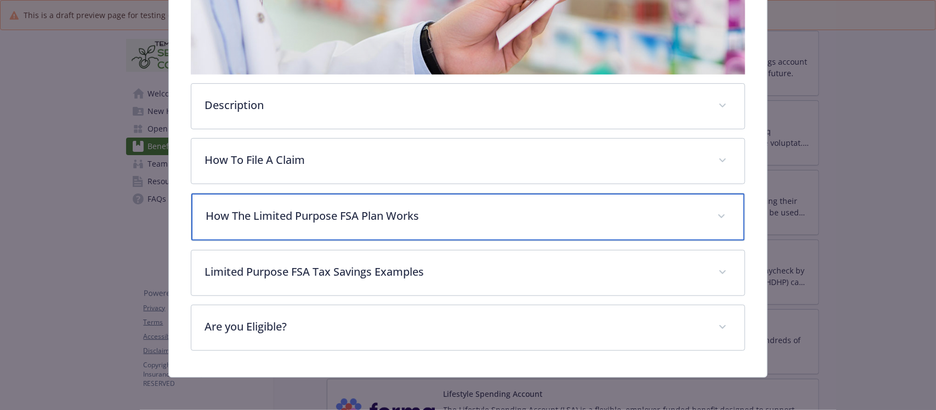
click at [467, 219] on p "How The Limited Purpose FSA Plan Works" at bounding box center [455, 216] width 498 height 16
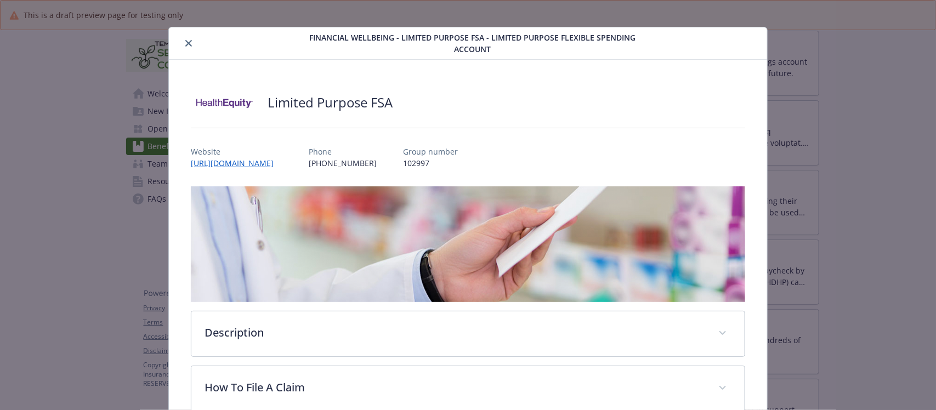
scroll to position [0, 0]
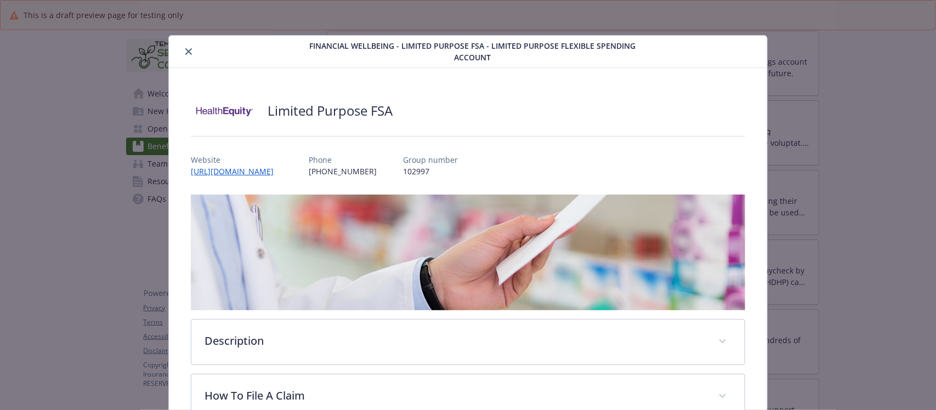
drag, startPoint x: 188, startPoint y: 51, endPoint x: 241, endPoint y: 56, distance: 54.0
click at [188, 54] on icon "close" at bounding box center [188, 51] width 7 height 7
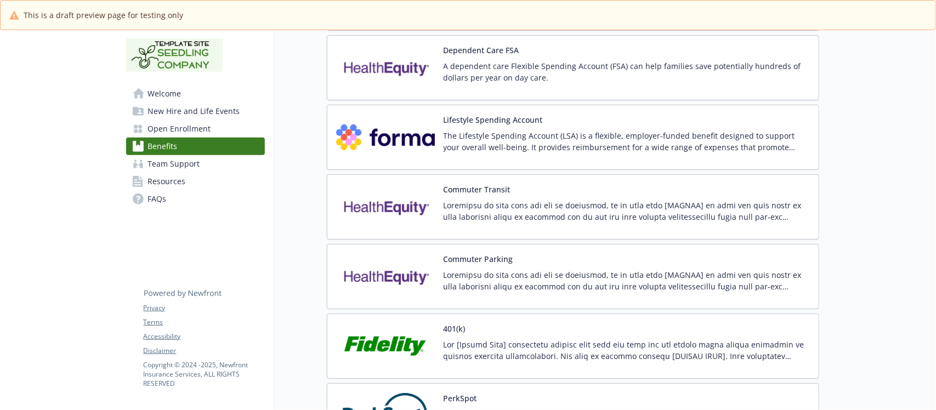
click at [614, 209] on p at bounding box center [627, 211] width 366 height 23
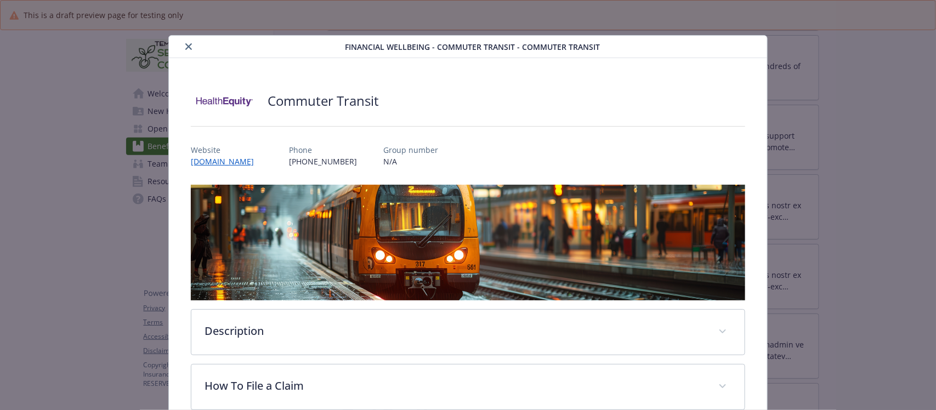
click at [188, 47] on icon "close" at bounding box center [188, 46] width 7 height 7
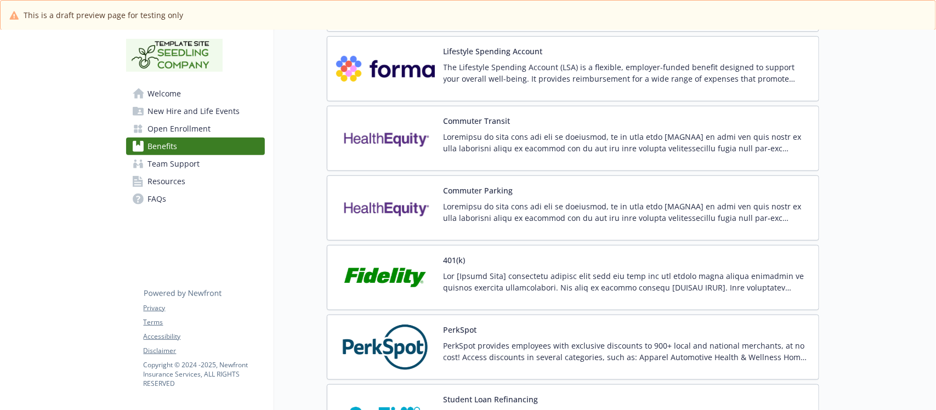
click at [615, 198] on div "Commuter Parking" at bounding box center [627, 208] width 366 height 47
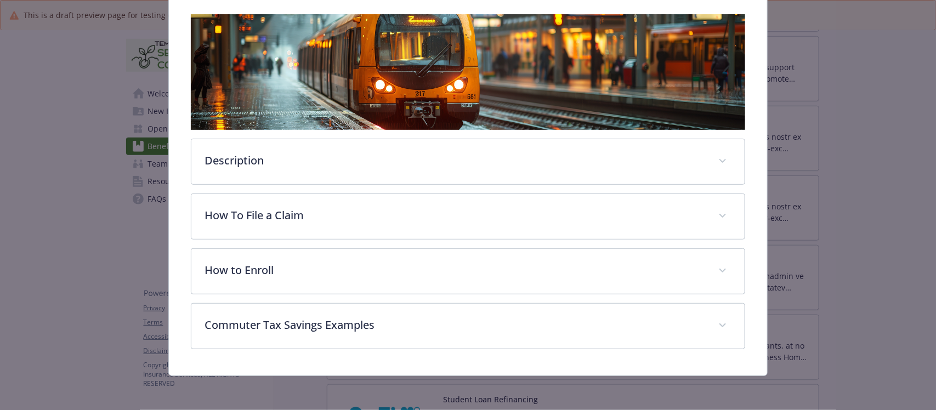
scroll to position [171, 0]
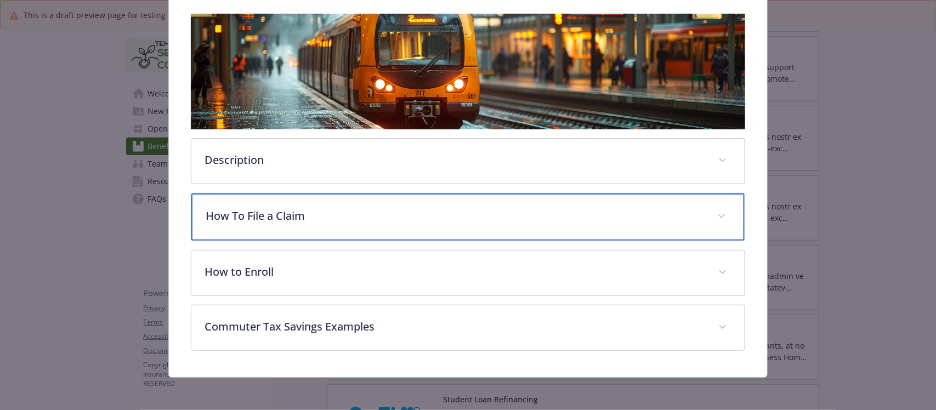
click at [331, 230] on div "How To File a Claim" at bounding box center [467, 217] width 553 height 47
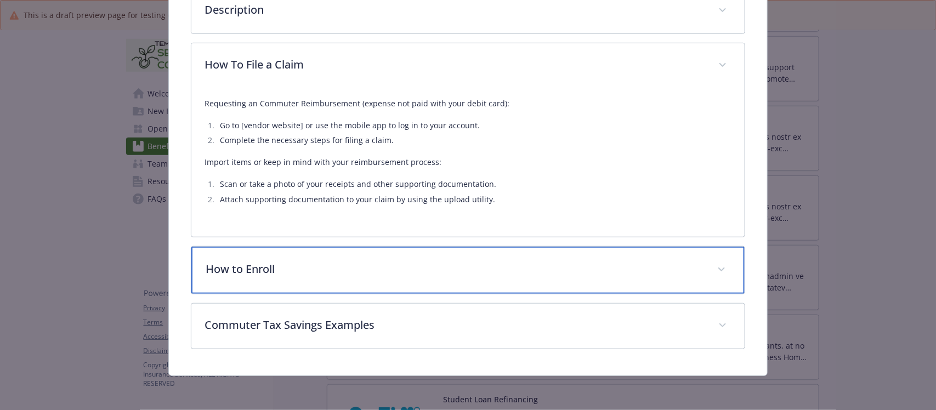
click at [411, 275] on p "How to Enroll" at bounding box center [455, 269] width 498 height 16
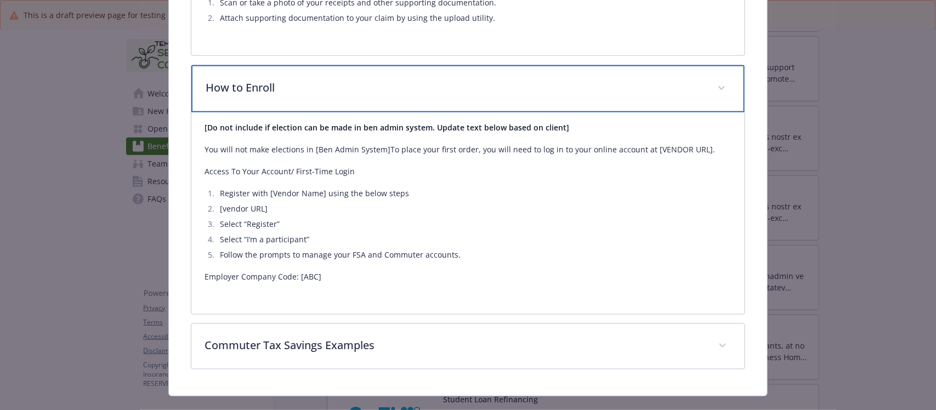
scroll to position [523, 0]
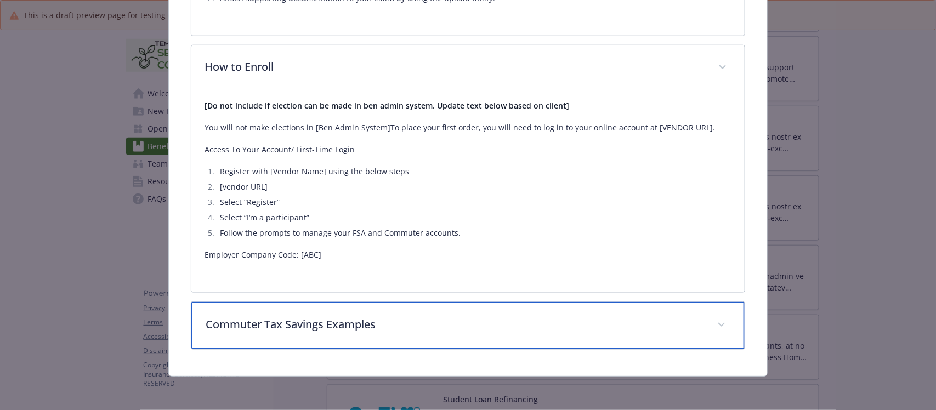
click at [398, 325] on p "Commuter Tax Savings Examples" at bounding box center [455, 325] width 498 height 16
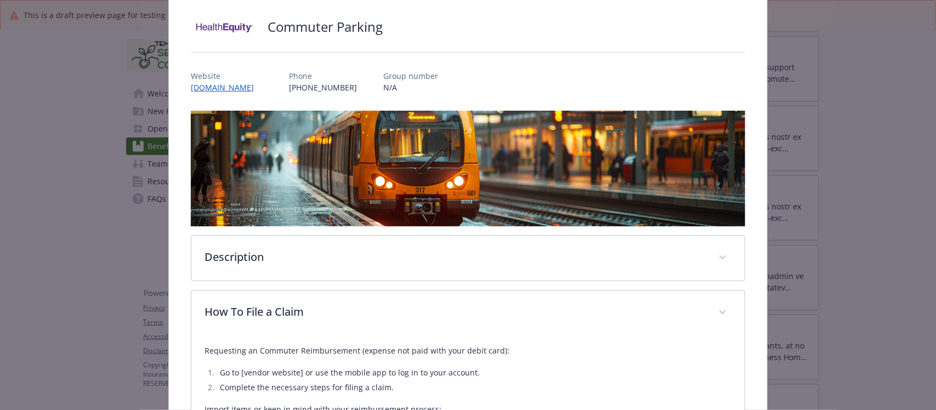
scroll to position [0, 0]
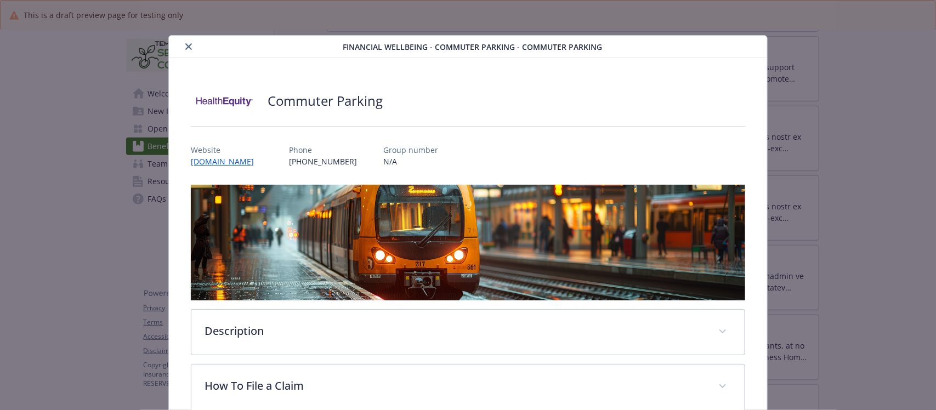
click at [188, 44] on icon "close" at bounding box center [188, 46] width 7 height 7
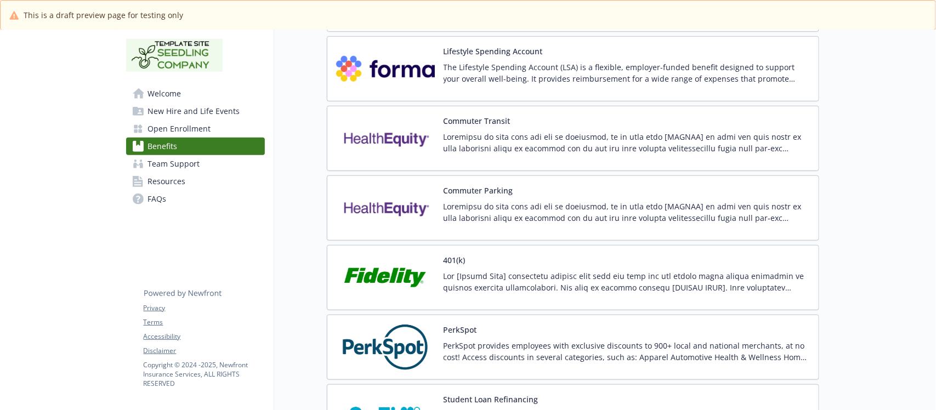
click at [624, 141] on p at bounding box center [627, 142] width 366 height 23
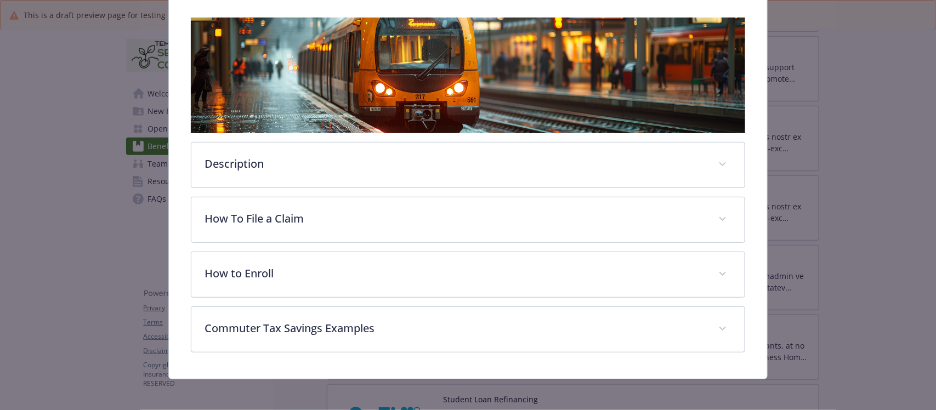
scroll to position [171, 0]
